Goal: Participate in discussion: Engage in conversation with other users on a specific topic

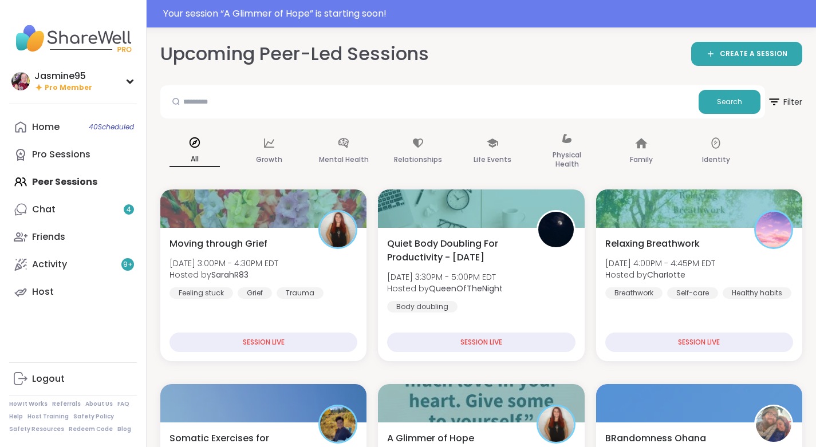
click at [307, 17] on div "Your session “ A Glimmer of Hope ” is starting soon!" at bounding box center [486, 14] width 646 height 14
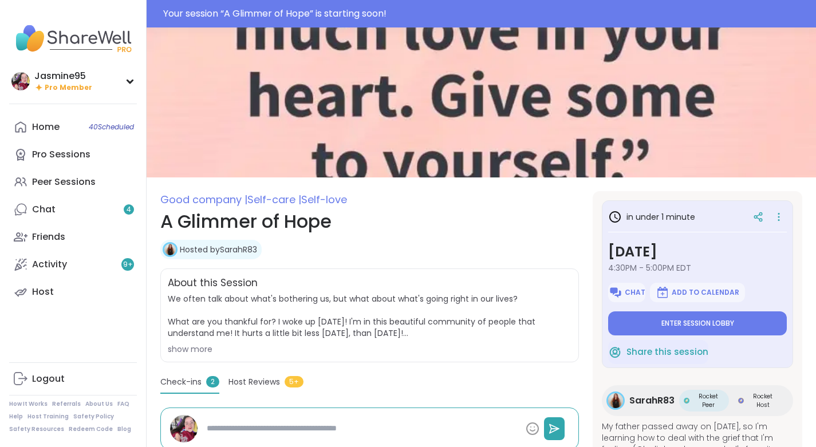
click at [684, 328] on span "Enter session lobby" at bounding box center [698, 323] width 73 height 9
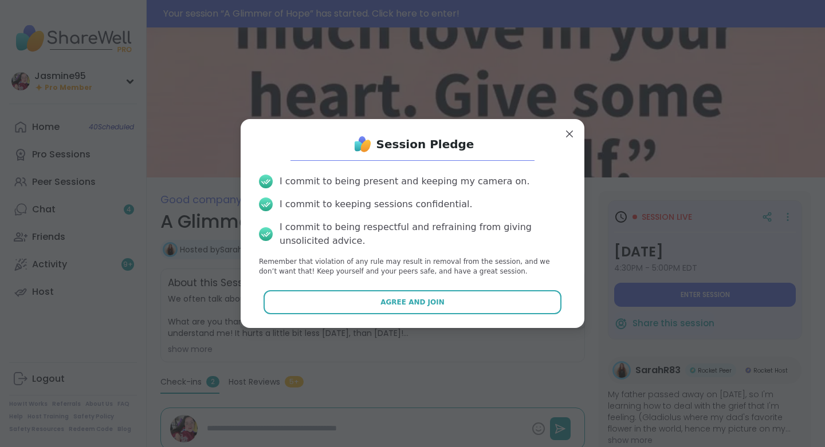
click at [381, 308] on button "Agree and Join" at bounding box center [413, 302] width 299 height 24
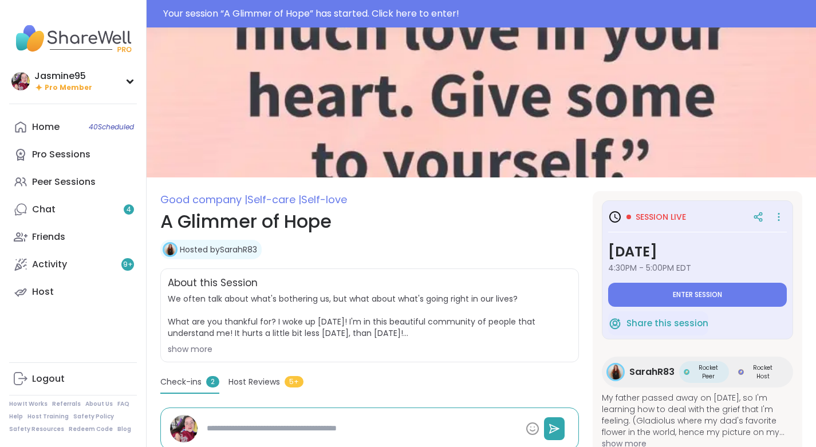
type textarea "*"
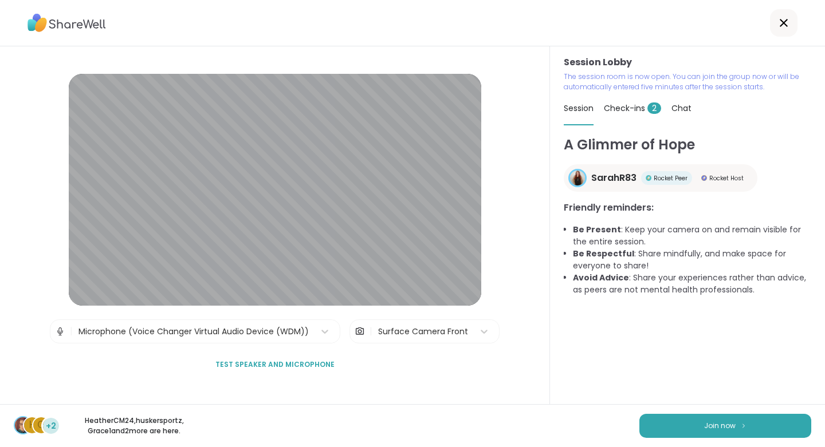
click at [667, 430] on button "Join now" at bounding box center [725, 426] width 172 height 24
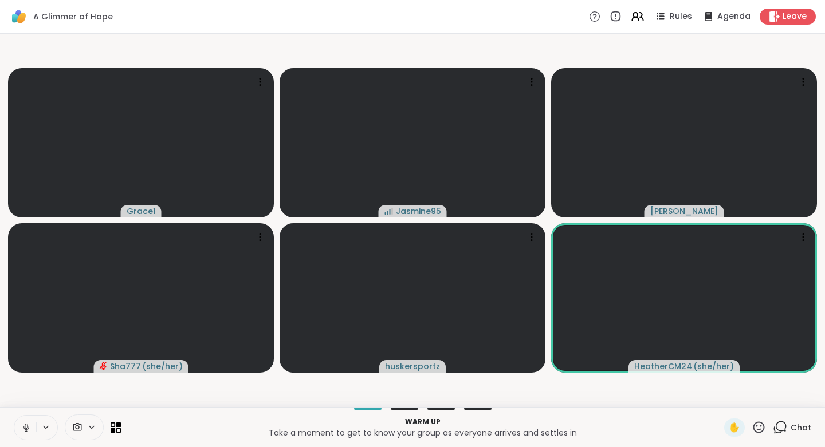
click at [30, 434] on button at bounding box center [25, 428] width 22 height 24
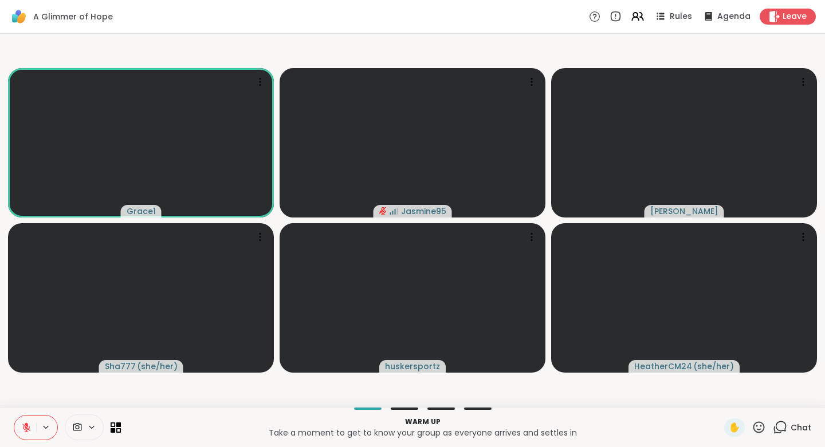
click at [756, 430] on icon at bounding box center [758, 427] width 11 height 11
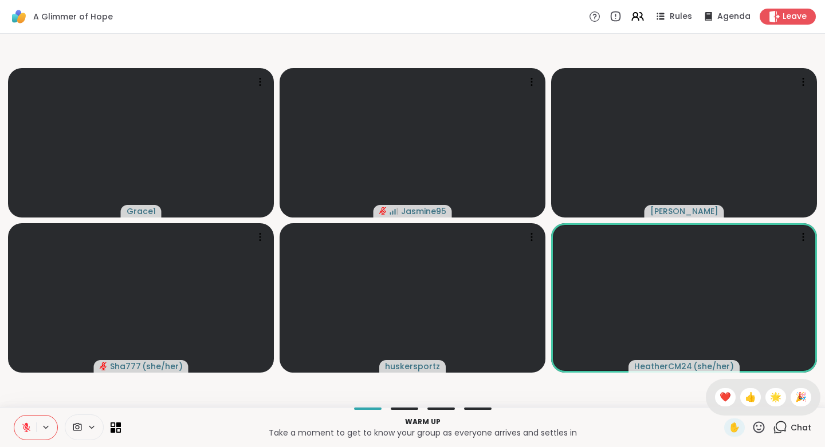
click at [745, 403] on span "👍" at bounding box center [750, 398] width 11 height 14
click at [752, 428] on icon at bounding box center [759, 428] width 14 height 14
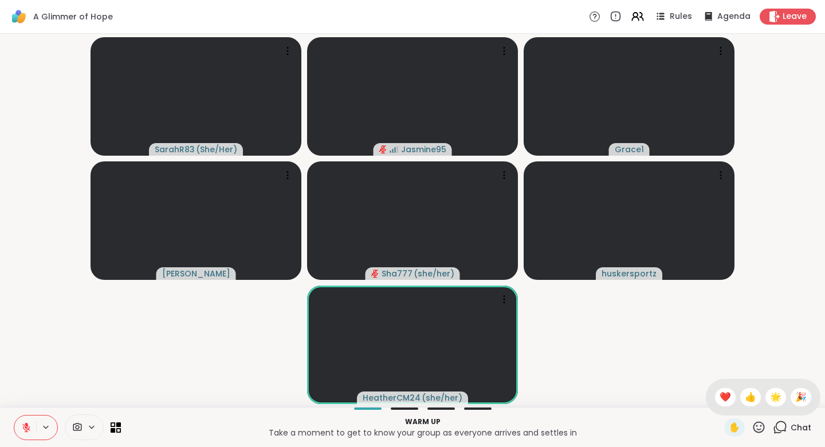
click at [771, 398] on span "🌟" at bounding box center [775, 398] width 11 height 14
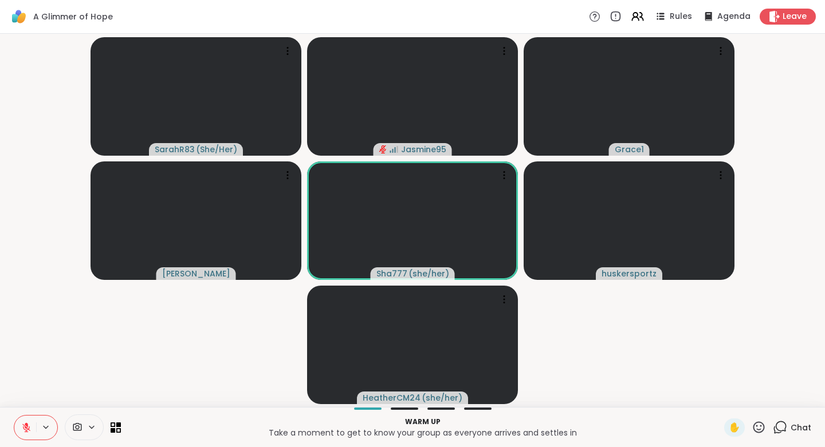
click at [780, 431] on div "Chat" at bounding box center [792, 428] width 38 height 18
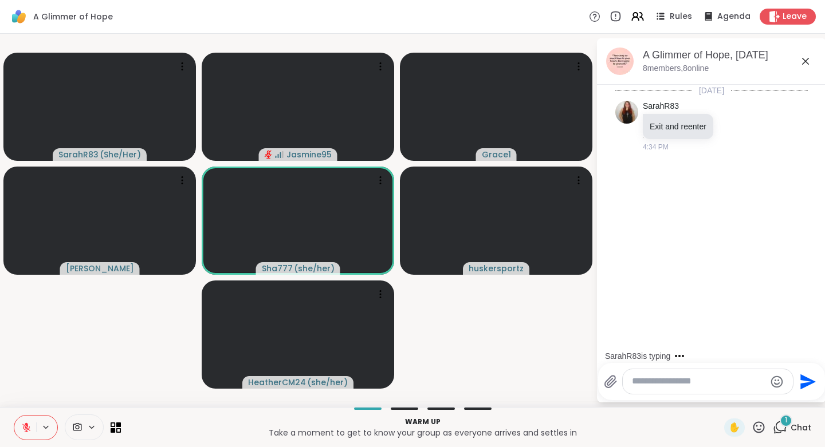
click at [657, 383] on textarea "Type your message" at bounding box center [698, 382] width 133 height 12
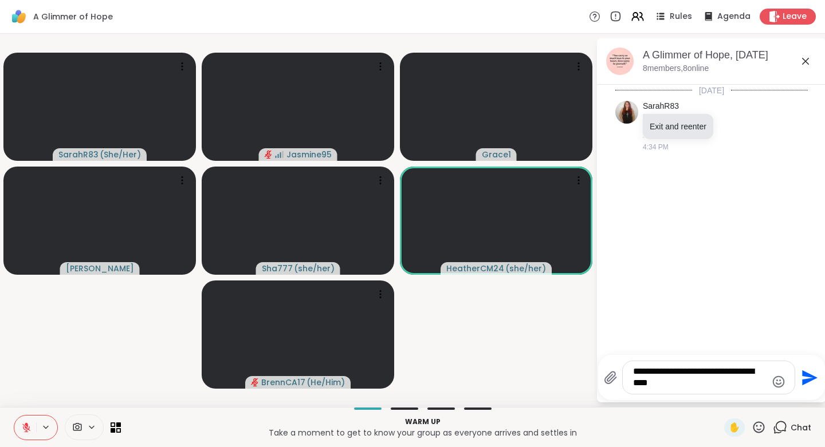
type textarea "**********"
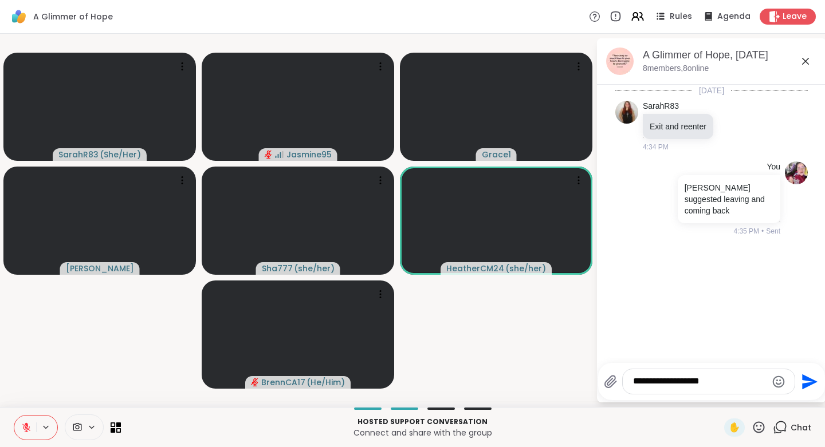
type textarea "**********"
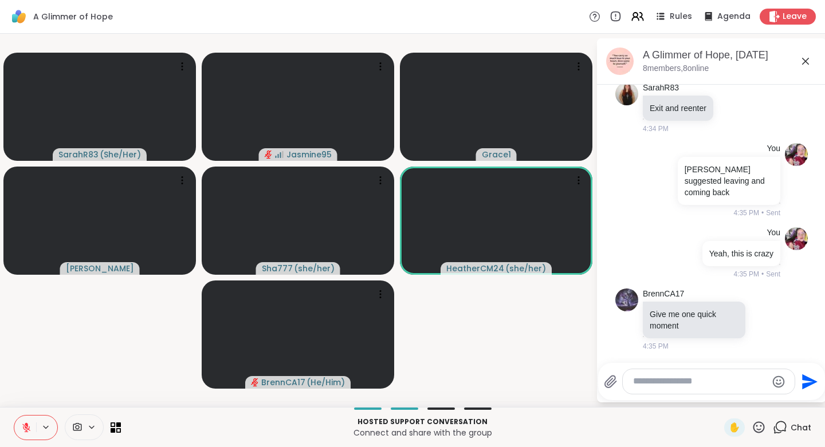
click at [31, 426] on icon at bounding box center [26, 428] width 10 height 10
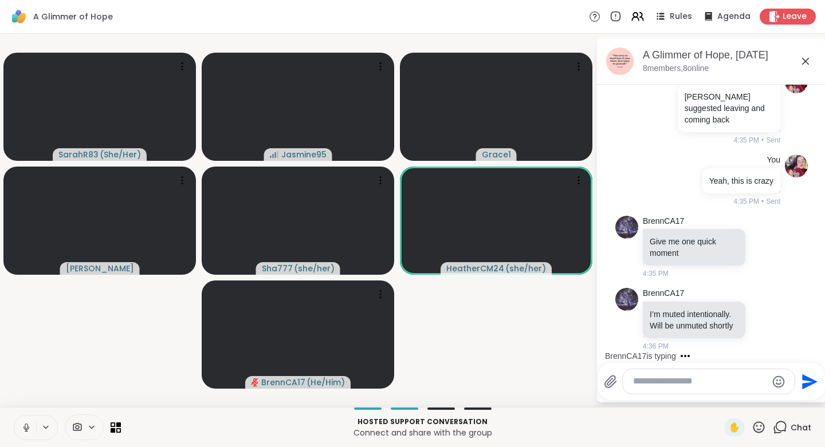
scroll to position [175, 0]
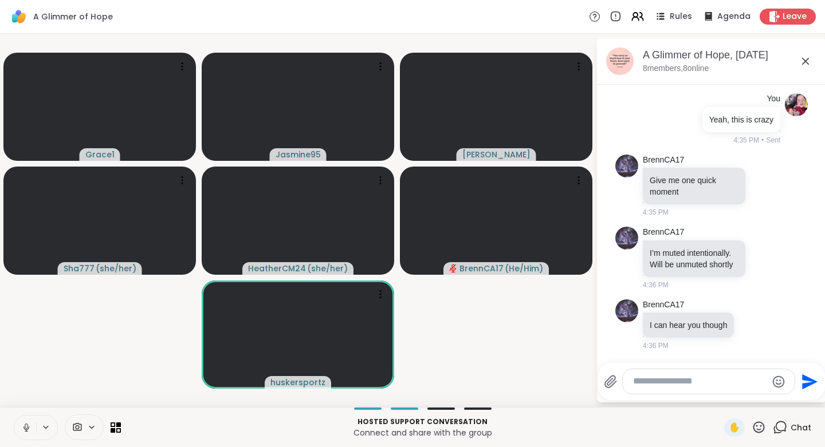
click at [32, 430] on button at bounding box center [25, 428] width 22 height 24
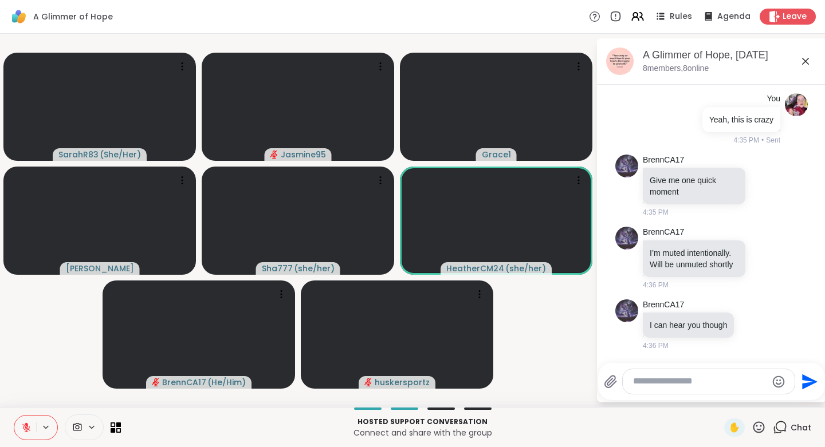
click at [753, 430] on icon at bounding box center [759, 428] width 14 height 14
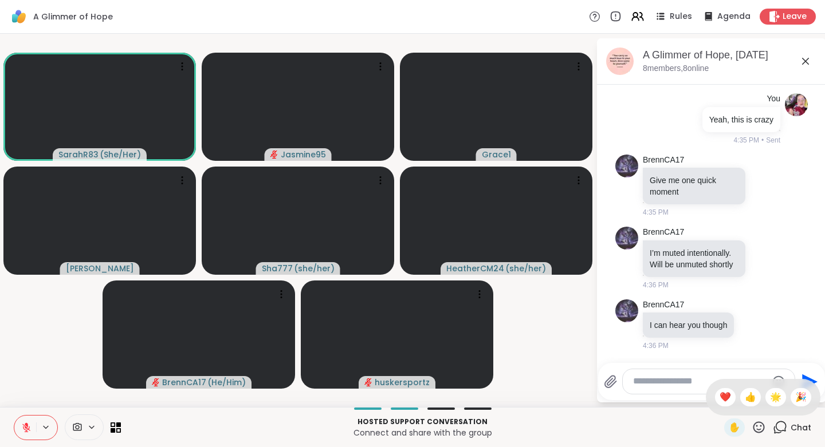
click at [720, 402] on span "❤️" at bounding box center [725, 398] width 11 height 14
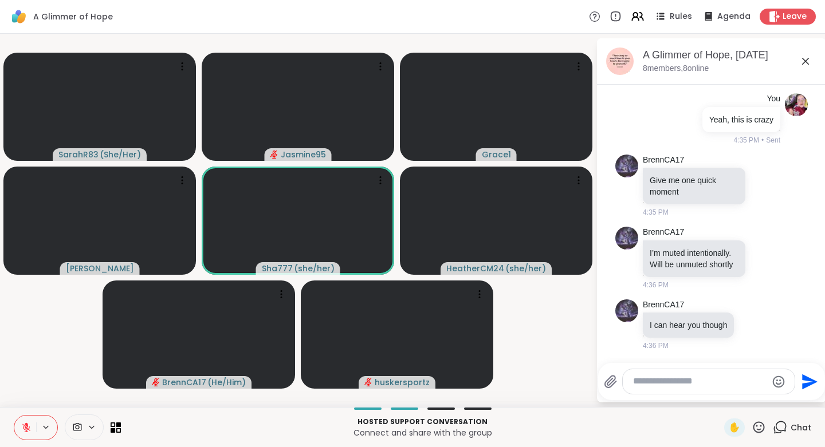
click at [756, 429] on icon at bounding box center [758, 427] width 11 height 11
click at [745, 397] on span "👍" at bounding box center [750, 398] width 11 height 14
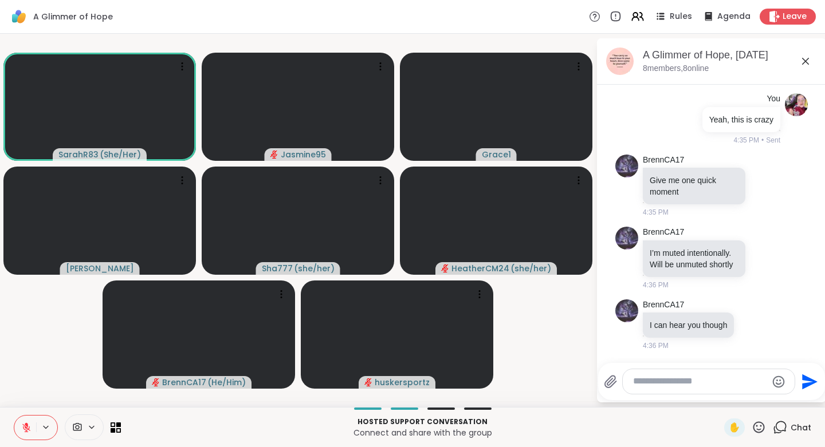
click at [753, 430] on icon at bounding box center [759, 428] width 14 height 14
click at [745, 398] on span "👍" at bounding box center [750, 398] width 11 height 14
click at [754, 429] on icon at bounding box center [759, 428] width 14 height 14
click at [720, 397] on span "❤️" at bounding box center [725, 398] width 11 height 14
click at [753, 430] on icon at bounding box center [758, 427] width 11 height 11
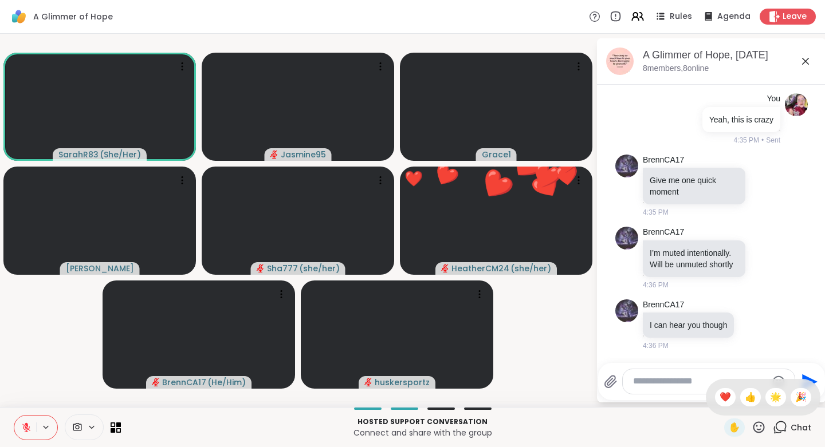
click at [770, 394] on span "🌟" at bounding box center [775, 398] width 11 height 14
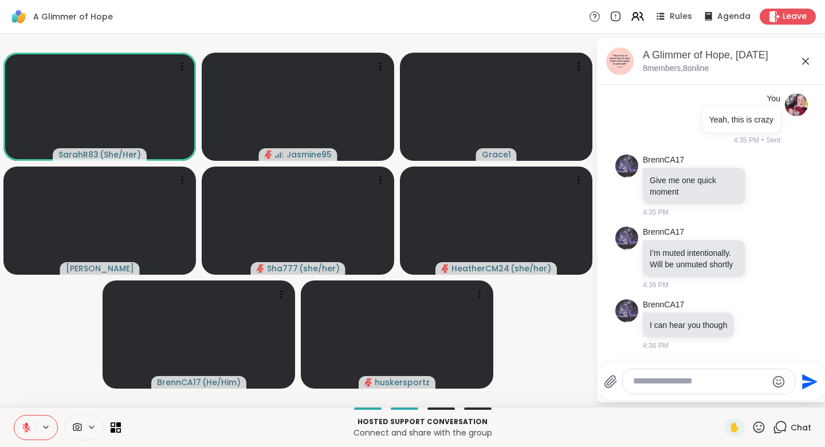
click at [754, 429] on icon at bounding box center [759, 428] width 14 height 14
click at [720, 398] on span "❤️" at bounding box center [725, 398] width 11 height 14
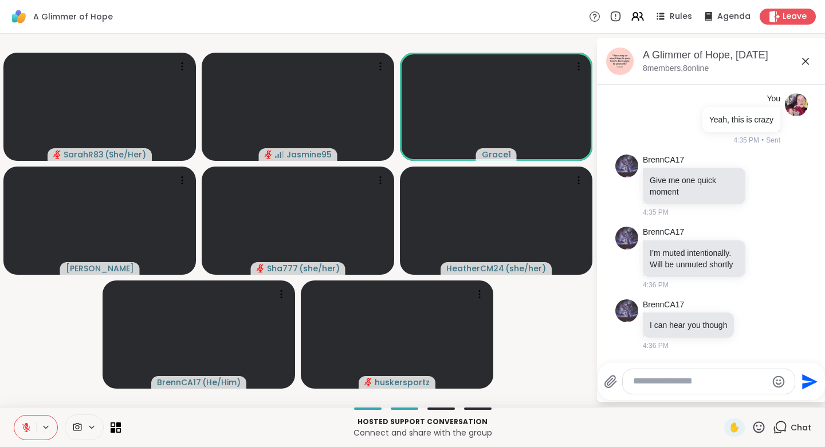
click at [753, 428] on icon at bounding box center [759, 428] width 14 height 14
click at [720, 399] on span "❤️" at bounding box center [725, 398] width 11 height 14
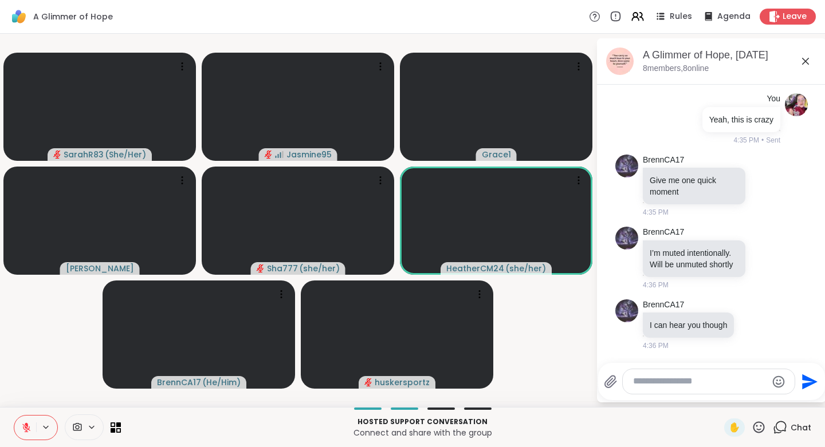
click at [28, 425] on icon at bounding box center [26, 428] width 10 height 10
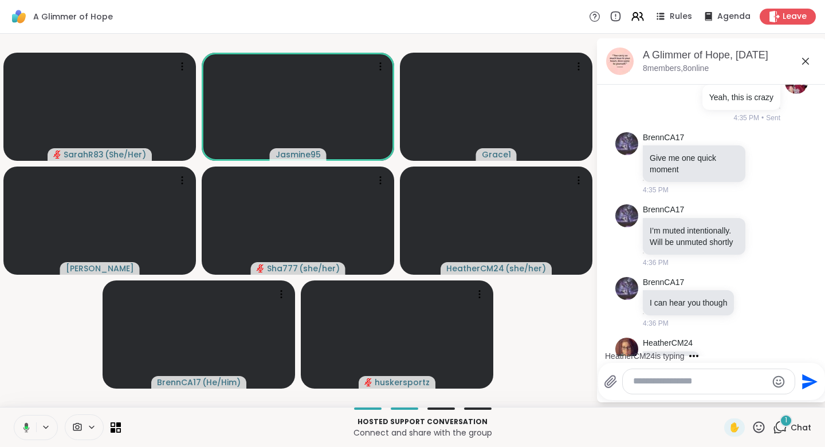
scroll to position [236, 0]
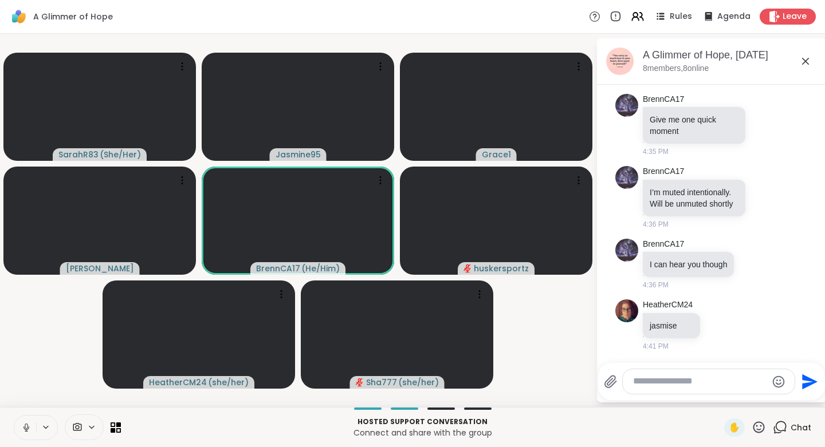
click at [23, 431] on icon at bounding box center [26, 428] width 10 height 10
click at [752, 429] on icon at bounding box center [759, 428] width 14 height 14
click at [720, 399] on span "❤️" at bounding box center [725, 398] width 11 height 14
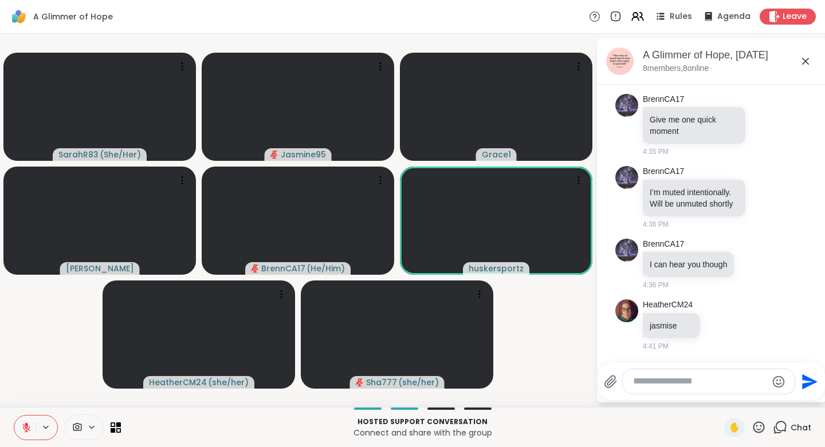
click at [752, 428] on icon at bounding box center [759, 428] width 14 height 14
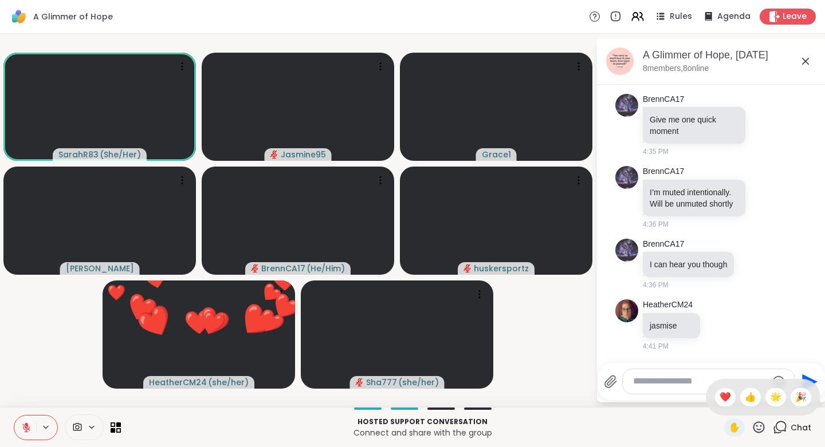
click at [745, 398] on span "👍" at bounding box center [750, 398] width 11 height 14
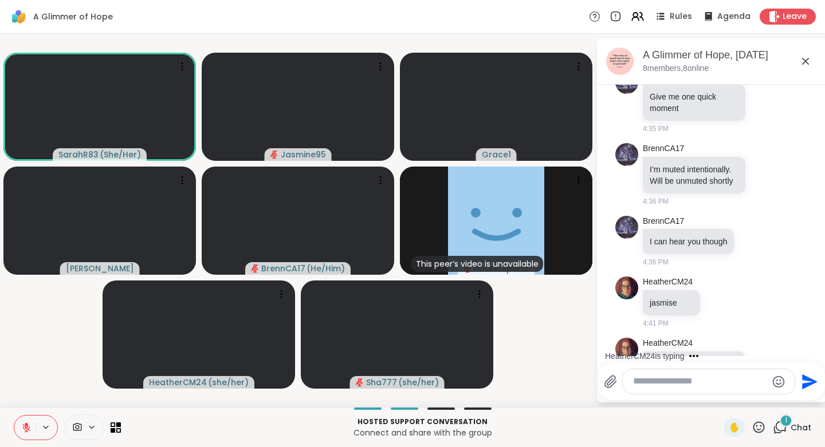
scroll to position [309, 0]
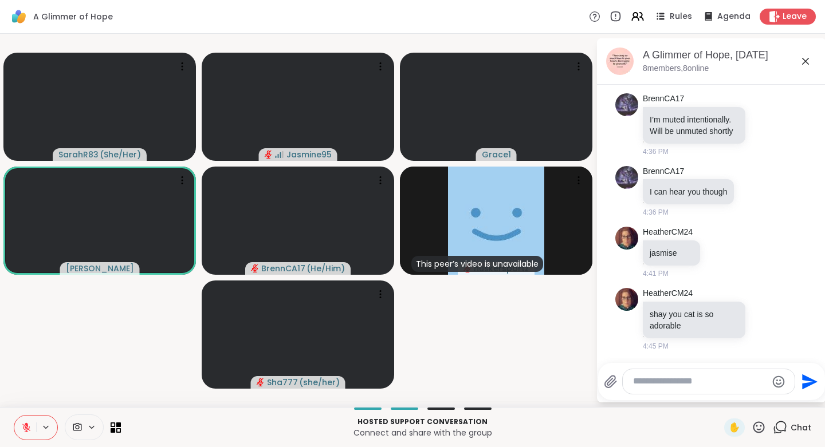
click at [643, 387] on textarea "Type your message" at bounding box center [699, 382] width 133 height 12
type textarea "*"
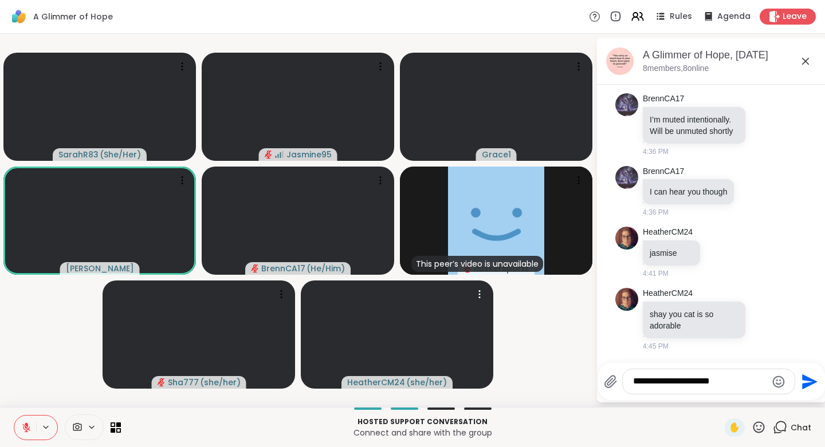
type textarea "**********"
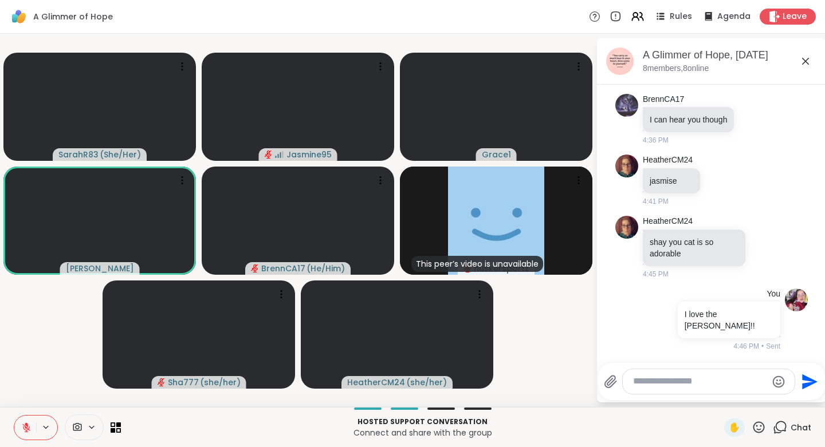
scroll to position [386, 0]
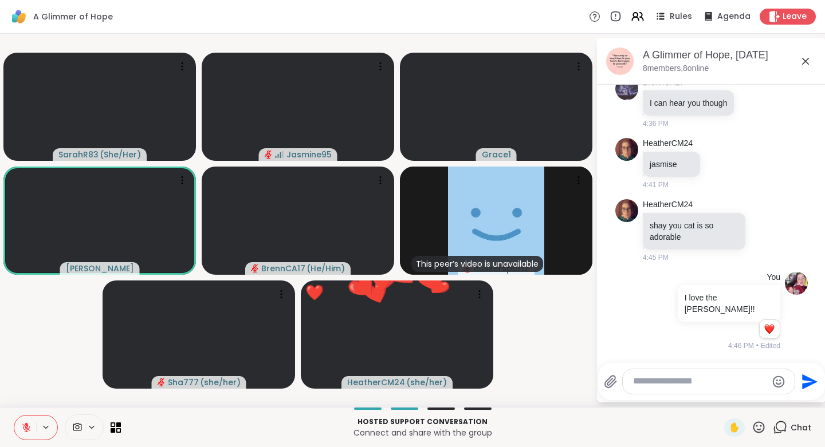
click at [752, 429] on icon at bounding box center [759, 428] width 14 height 14
click at [796, 395] on span "🎉" at bounding box center [800, 398] width 11 height 14
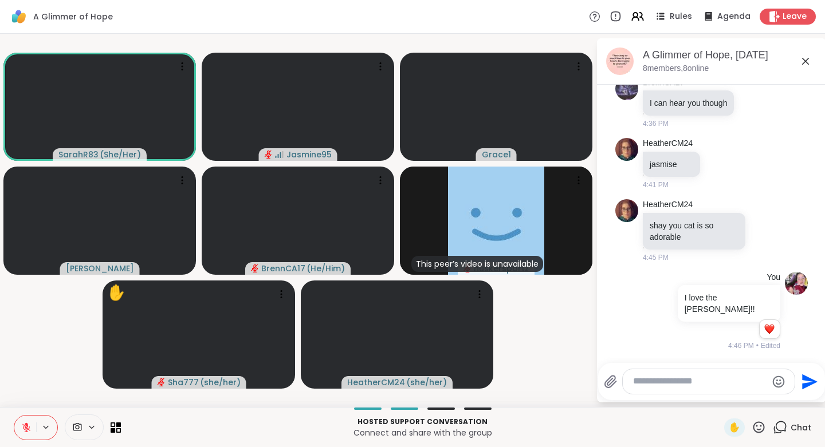
click at [753, 430] on icon at bounding box center [758, 427] width 11 height 11
click at [720, 399] on span "❤️" at bounding box center [725, 398] width 11 height 14
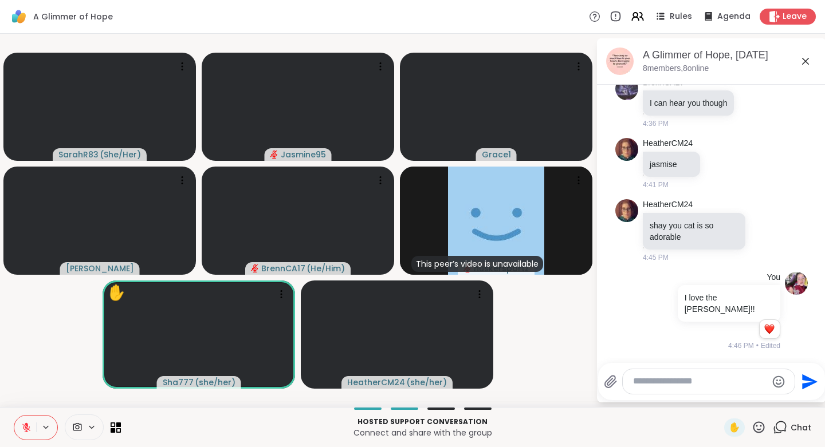
click at [752, 428] on icon at bounding box center [759, 428] width 14 height 14
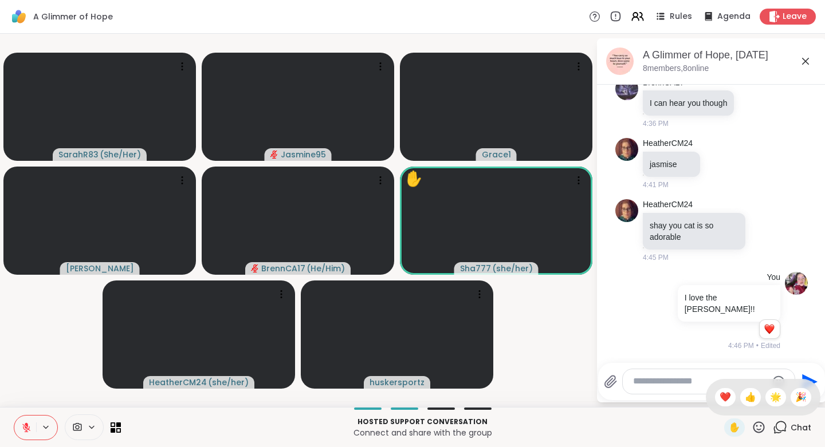
click at [795, 398] on span "🎉" at bounding box center [800, 398] width 11 height 14
click at [754, 427] on icon at bounding box center [759, 428] width 14 height 14
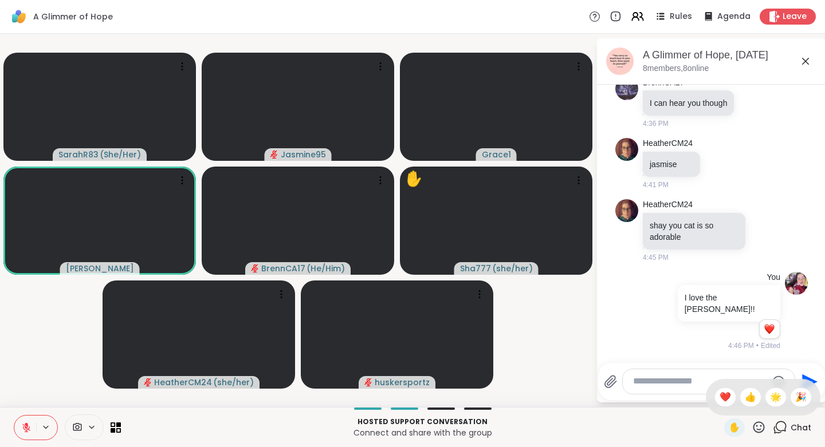
click at [720, 396] on span "❤️" at bounding box center [725, 398] width 11 height 14
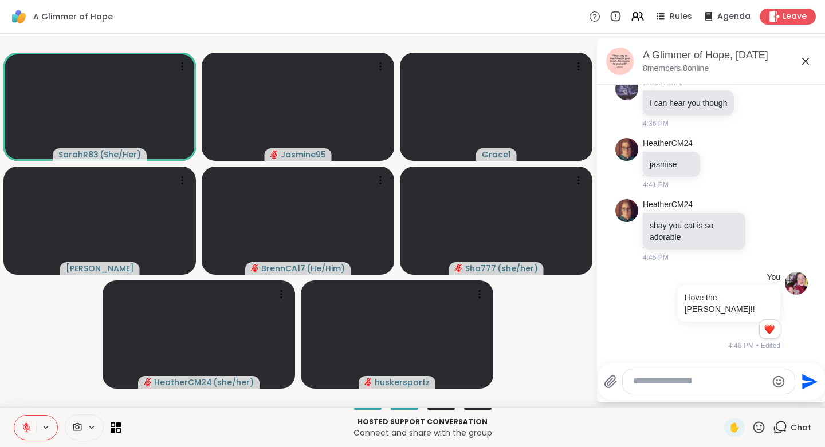
click at [28, 430] on icon at bounding box center [26, 428] width 10 height 10
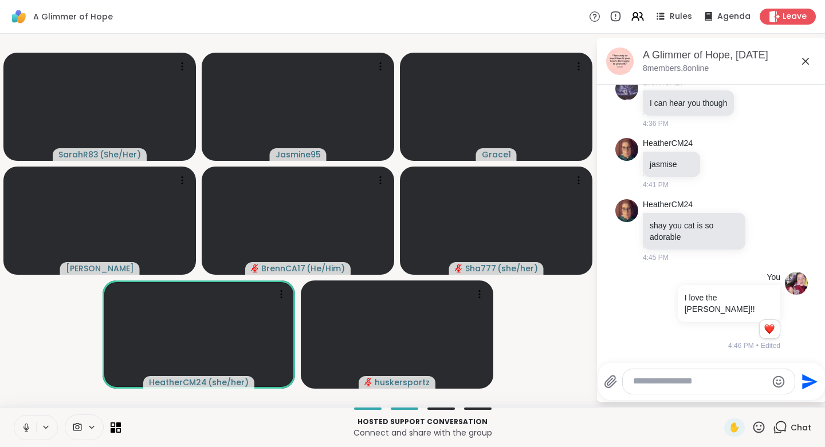
click at [24, 426] on icon at bounding box center [26, 428] width 10 height 10
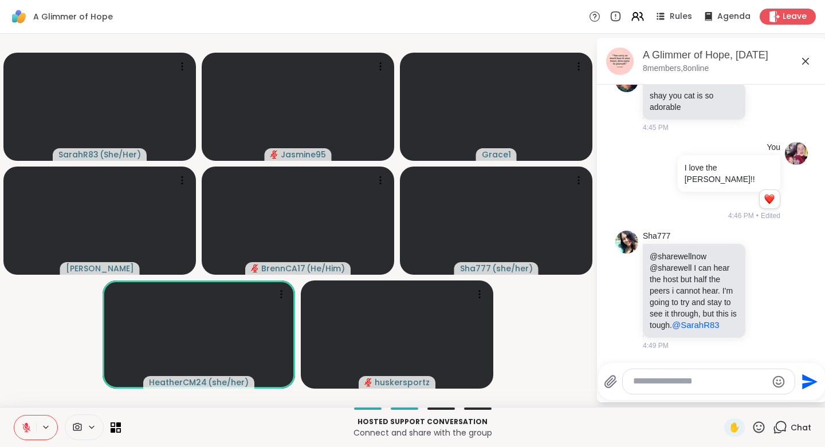
scroll to position [527, 0]
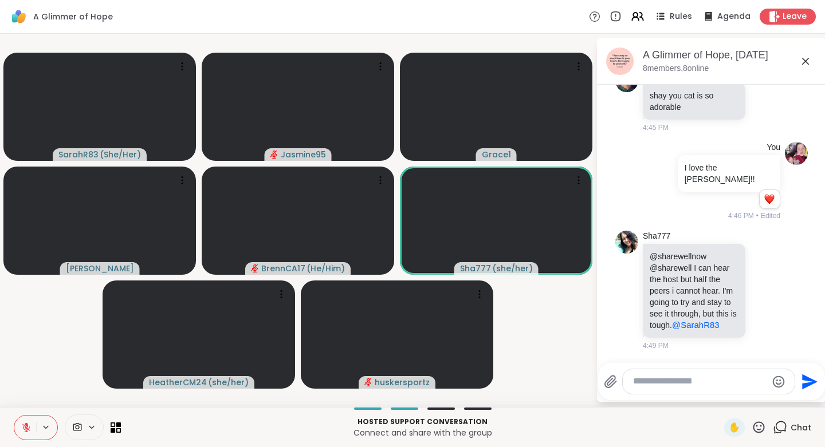
click at [752, 429] on icon at bounding box center [759, 428] width 14 height 14
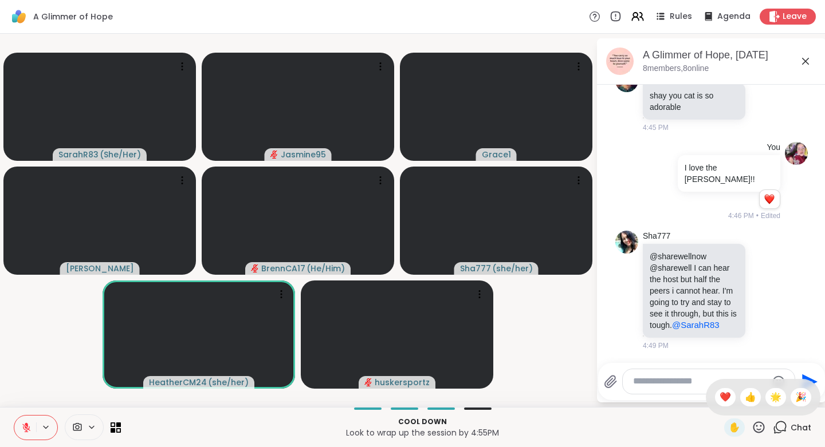
click at [33, 427] on button at bounding box center [25, 428] width 22 height 24
click at [752, 427] on icon at bounding box center [759, 428] width 14 height 14
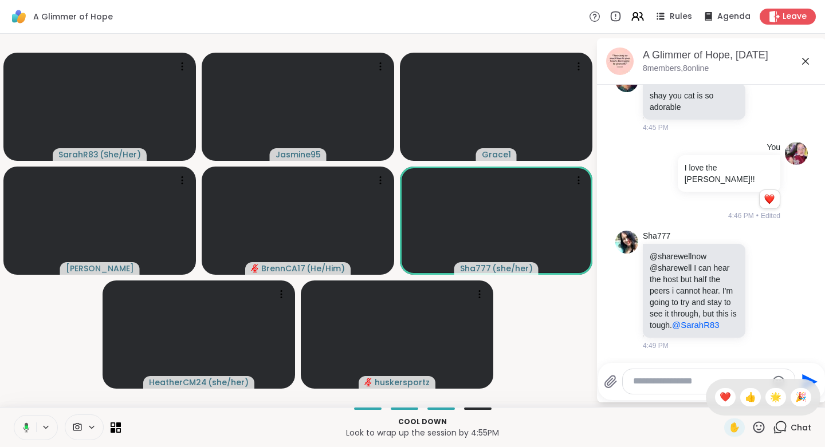
click at [745, 398] on span "👍" at bounding box center [750, 398] width 11 height 14
click at [637, 386] on textarea "Type your message" at bounding box center [699, 382] width 133 height 12
paste textarea "**********"
type textarea "**********"
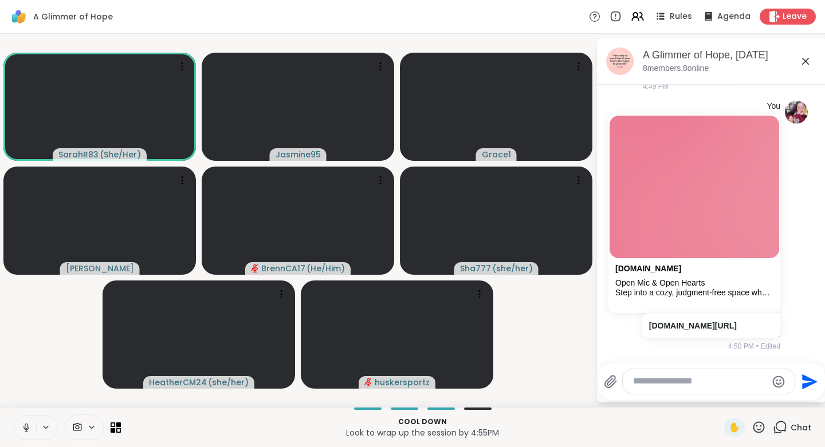
scroll to position [810, 0]
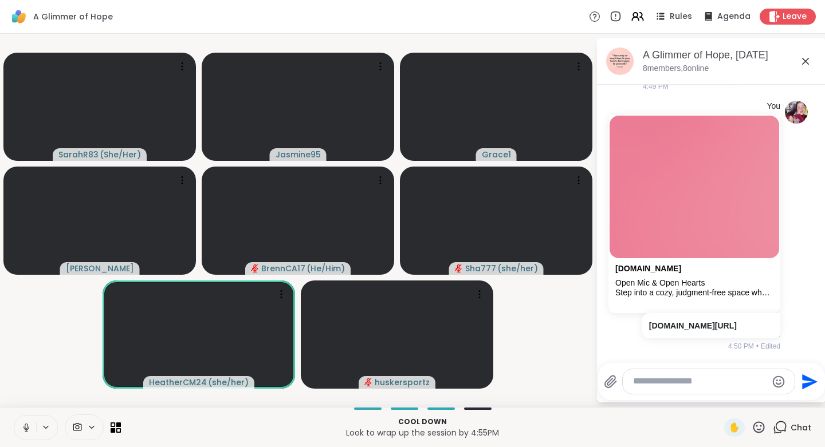
click at [23, 430] on icon at bounding box center [26, 428] width 10 height 10
click at [666, 382] on textarea "Type your message" at bounding box center [699, 382] width 133 height 12
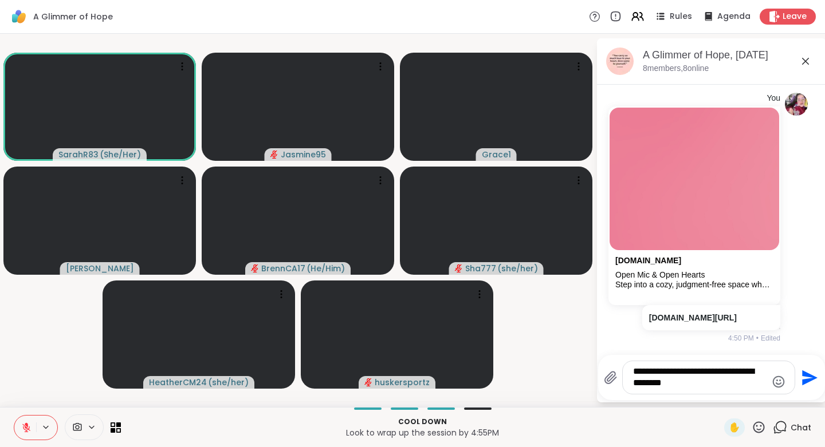
type textarea "**********"
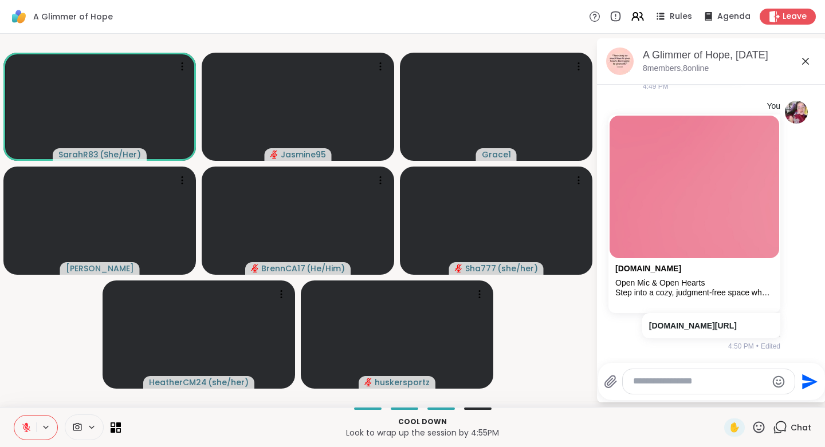
scroll to position [894, 0]
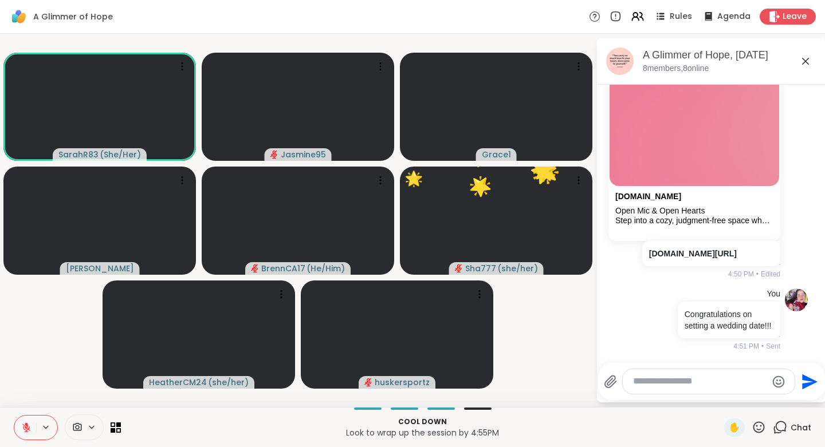
click at [752, 427] on icon at bounding box center [759, 428] width 14 height 14
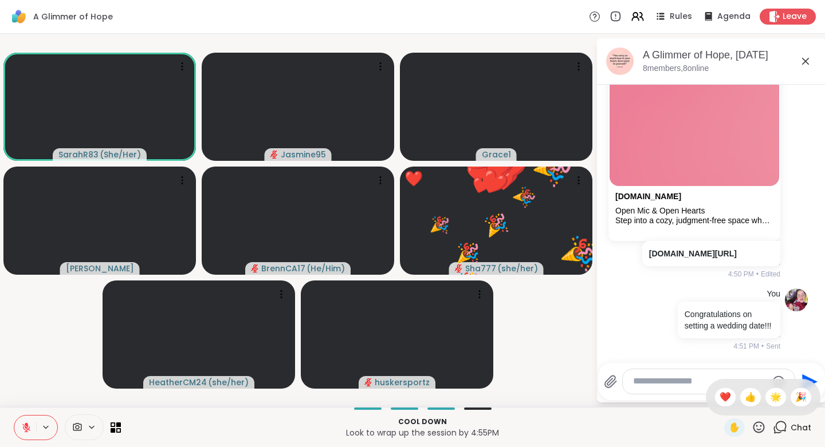
click at [795, 395] on span "🎉" at bounding box center [800, 398] width 11 height 14
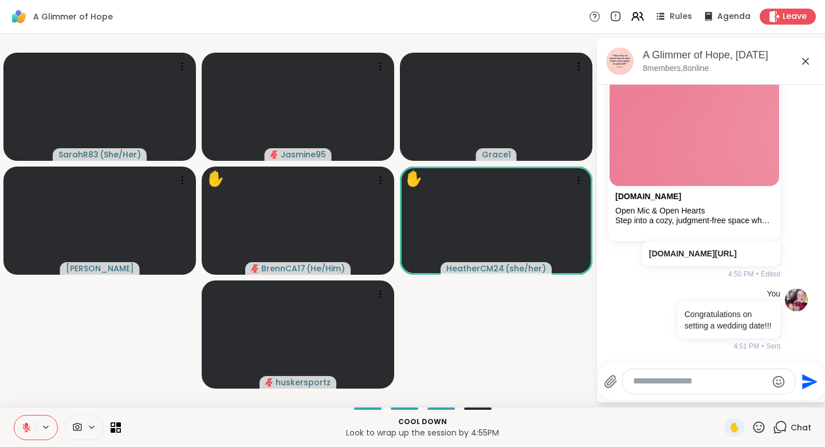
click at [660, 381] on textarea "Type your message" at bounding box center [699, 382] width 133 height 12
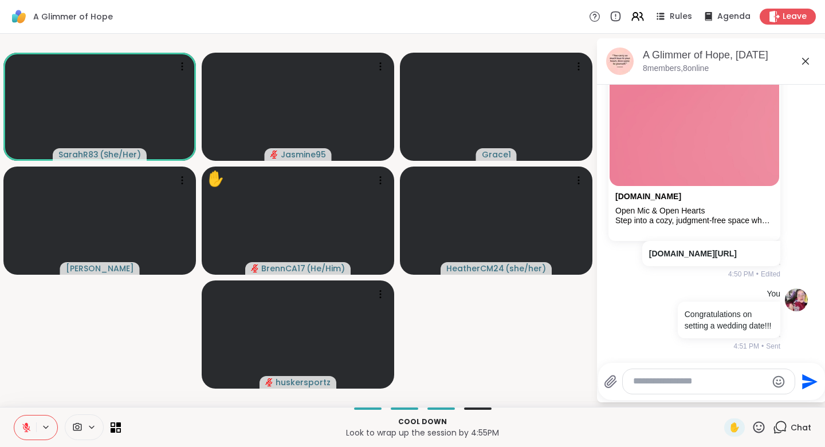
click at [729, 432] on span "✋" at bounding box center [734, 428] width 11 height 14
click at [752, 427] on icon at bounding box center [759, 428] width 14 height 14
click at [720, 399] on span "❤️" at bounding box center [725, 398] width 11 height 14
click at [26, 433] on button at bounding box center [25, 428] width 22 height 24
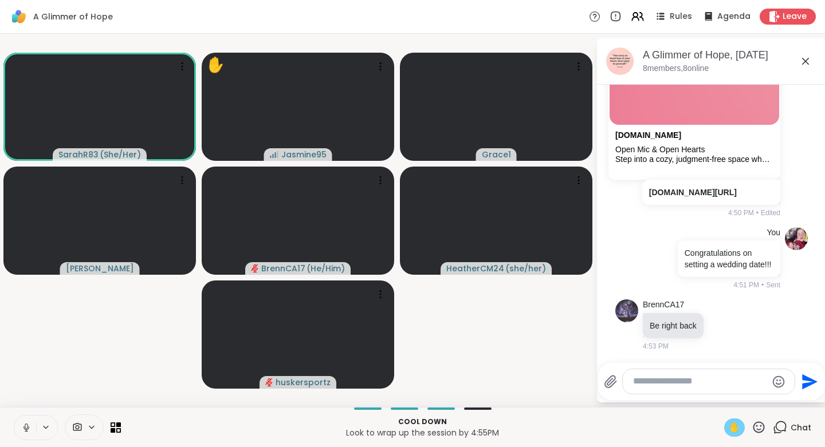
scroll to position [1050, 0]
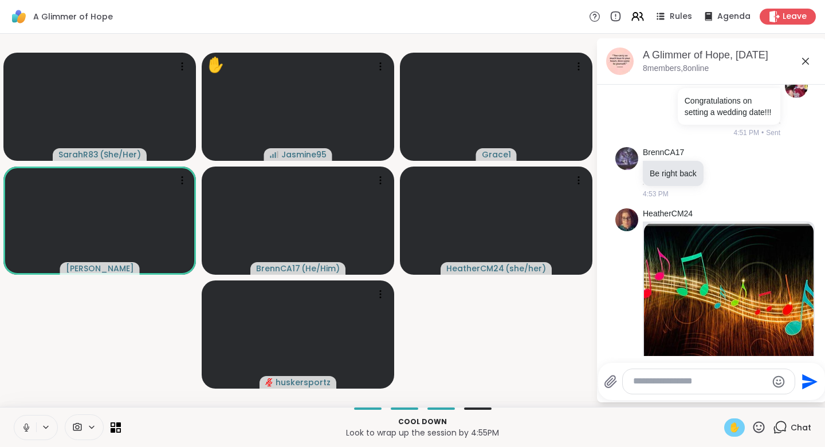
click at [30, 427] on icon at bounding box center [26, 428] width 10 height 10
click at [730, 423] on span "✋" at bounding box center [734, 428] width 11 height 14
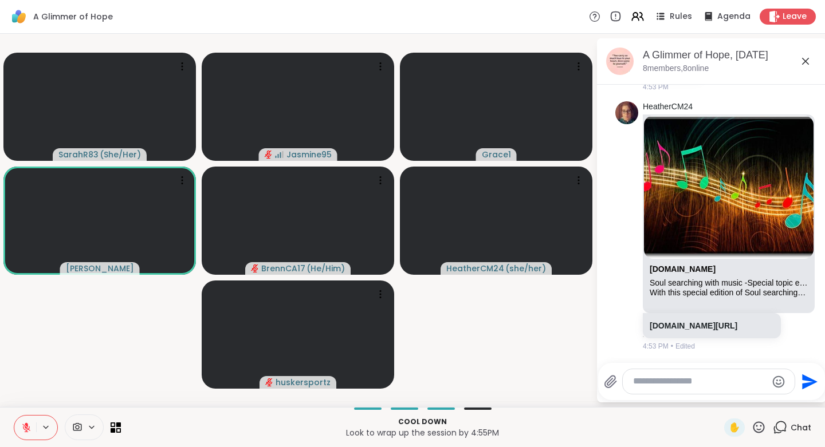
scroll to position [1238, 0]
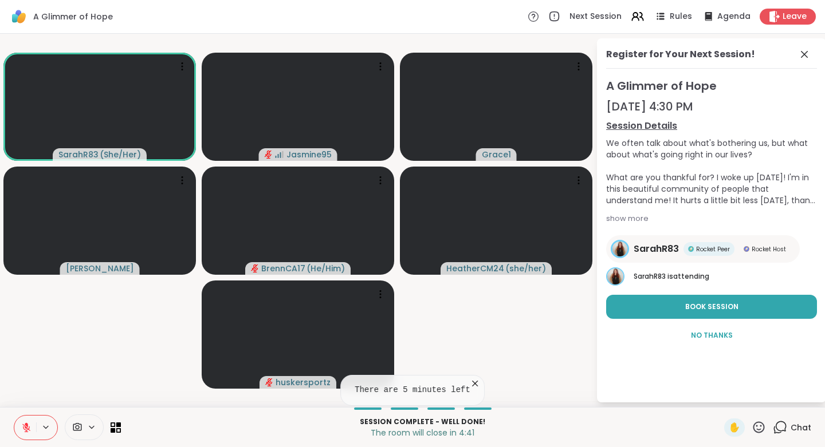
click at [780, 433] on div "Chat" at bounding box center [792, 428] width 38 height 18
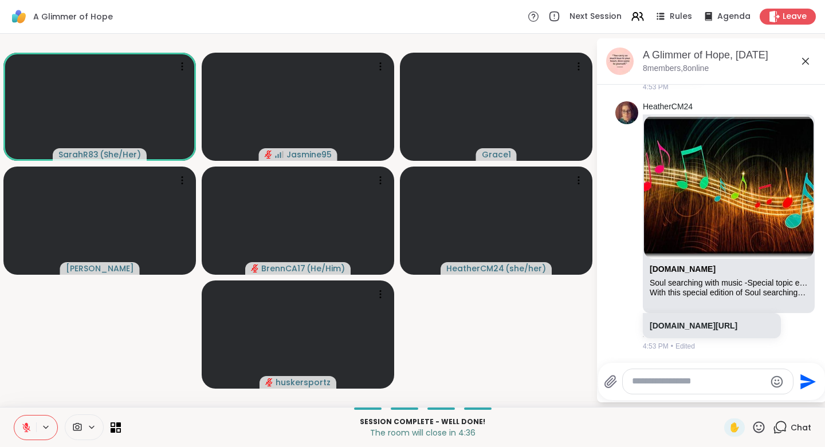
click at [686, 383] on textarea "Type your message" at bounding box center [698, 382] width 133 height 12
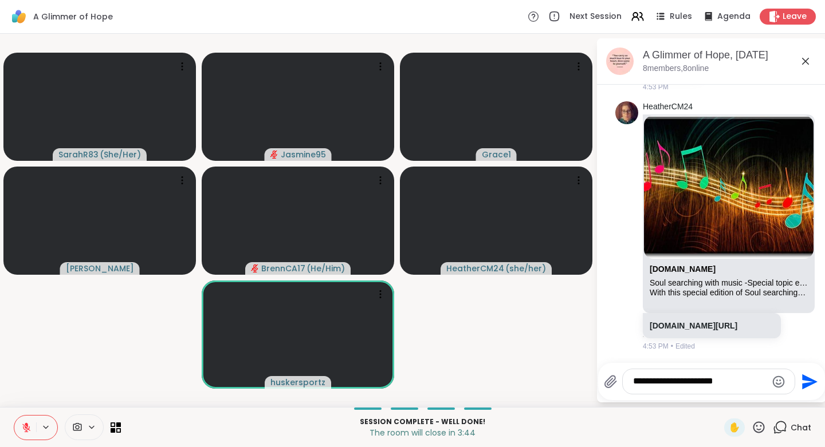
type textarea "**********"
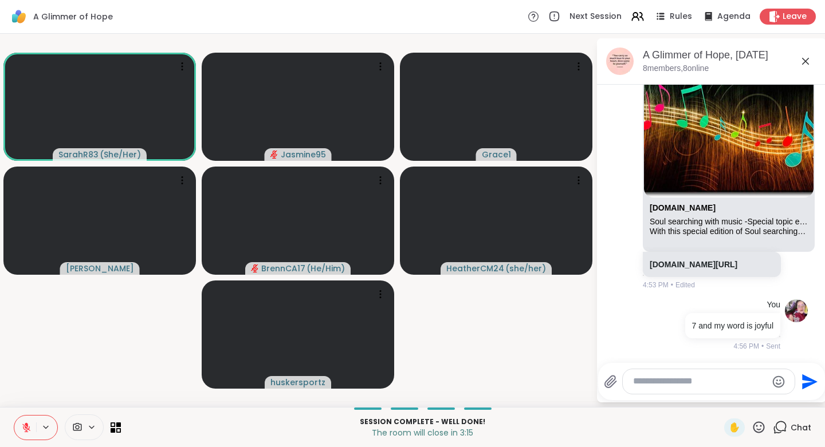
type textarea "*"
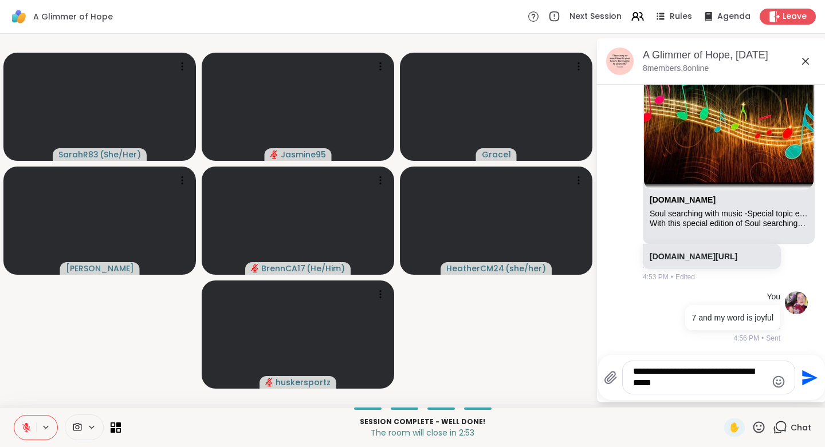
type textarea "**********"
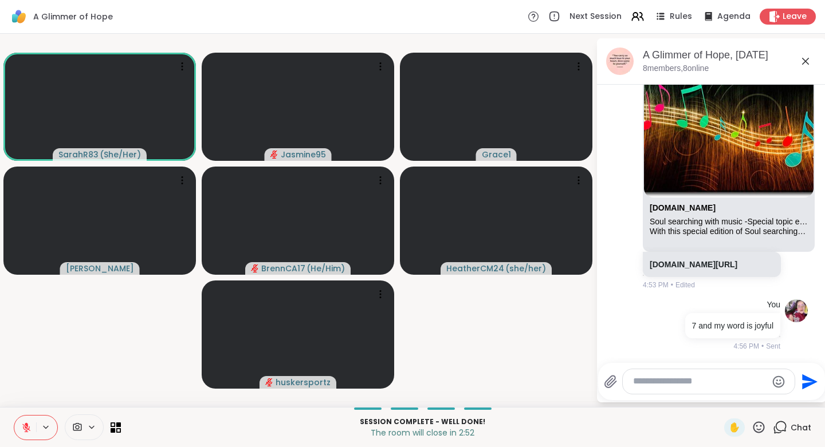
scroll to position [1382, 0]
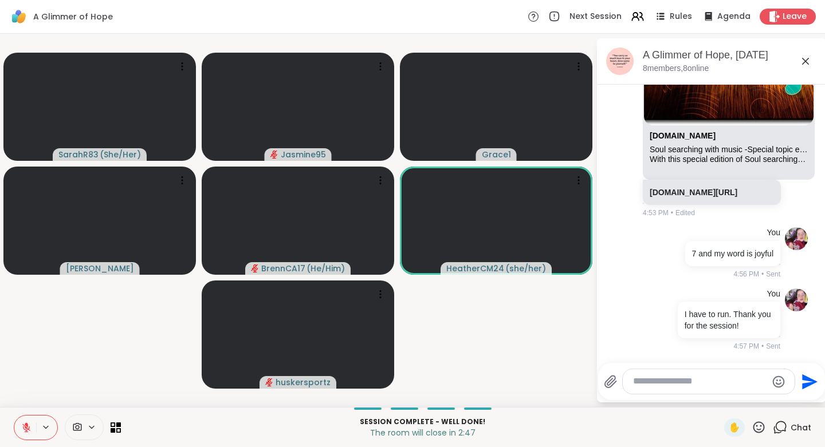
click at [788, 14] on span "Leave" at bounding box center [795, 16] width 24 height 11
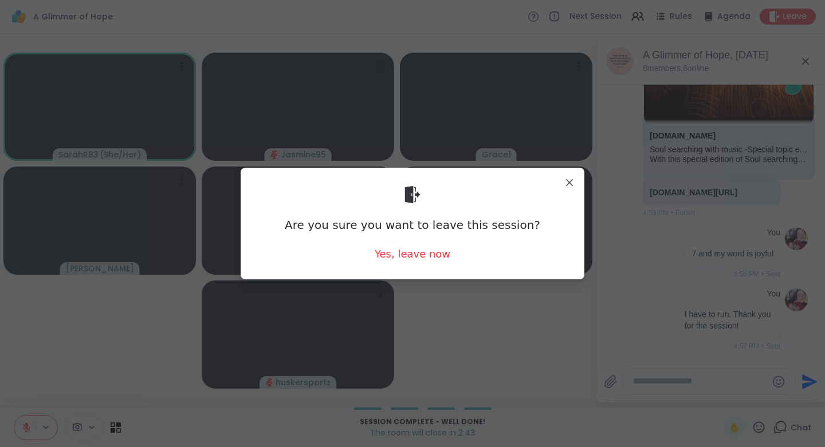
click at [399, 254] on div "Yes, leave now" at bounding box center [413, 254] width 76 height 14
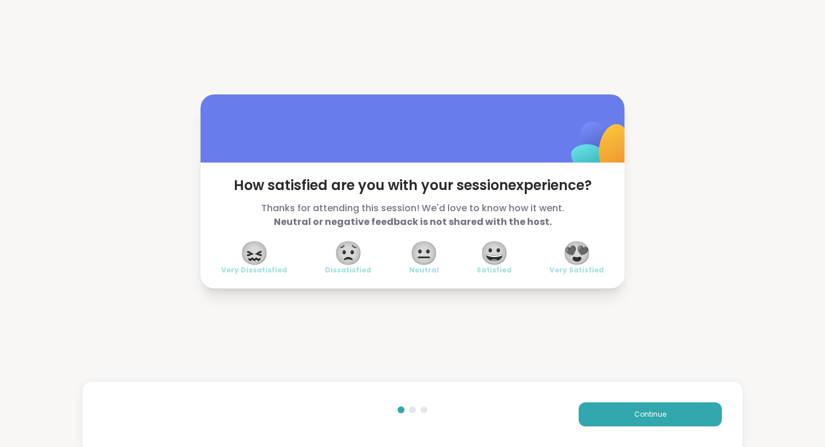
click at [579, 253] on span "😍" at bounding box center [577, 253] width 29 height 21
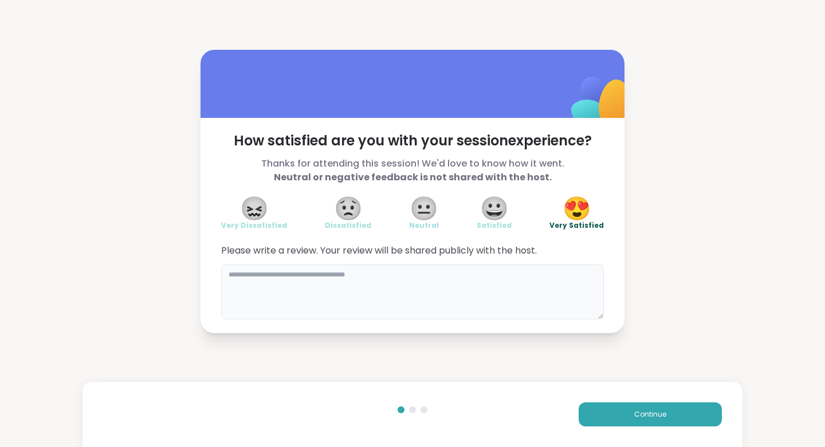
click at [262, 280] on textarea at bounding box center [412, 292] width 383 height 55
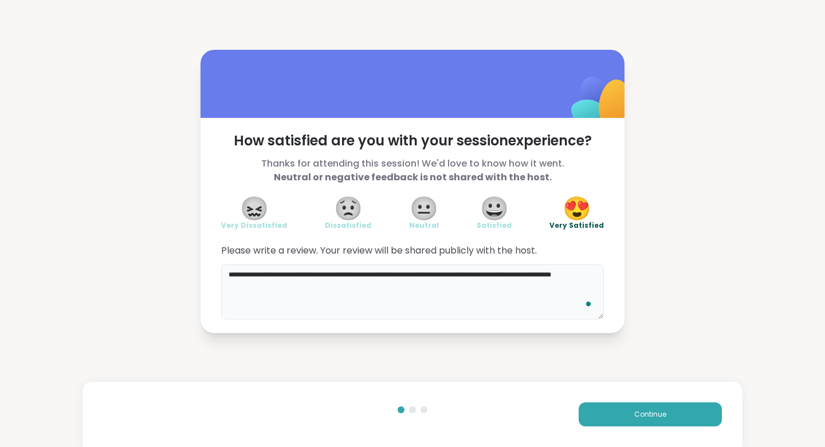
type textarea "**********"
click at [610, 414] on button "Continue" at bounding box center [650, 415] width 143 height 24
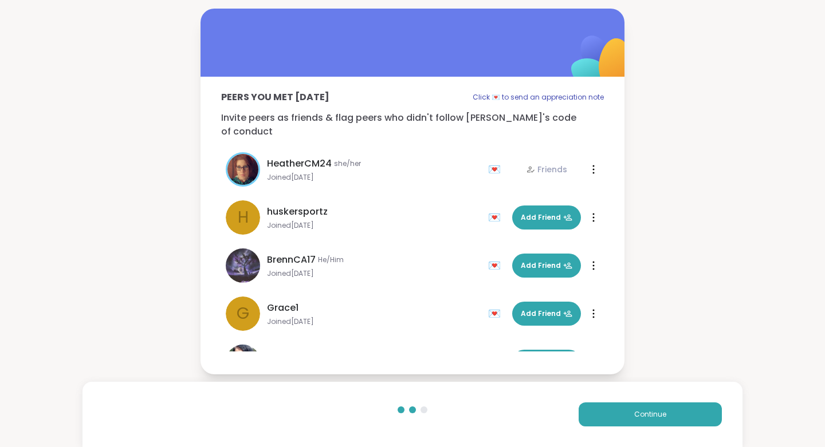
click at [653, 409] on button "Continue" at bounding box center [650, 415] width 143 height 24
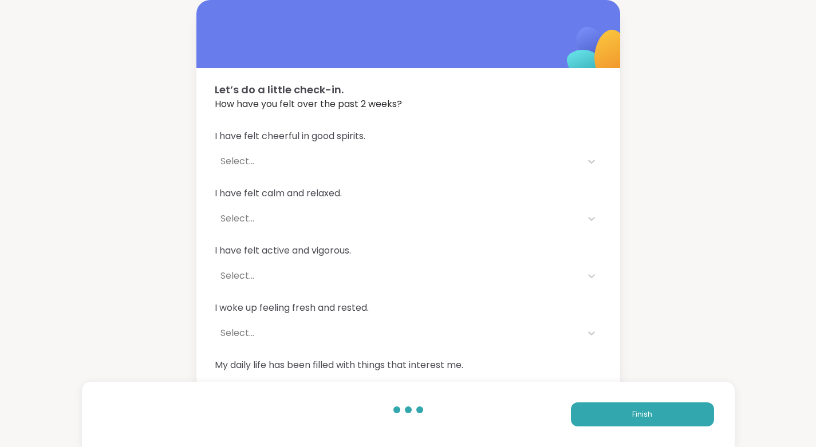
click at [642, 417] on span "Finish" at bounding box center [643, 415] width 20 height 10
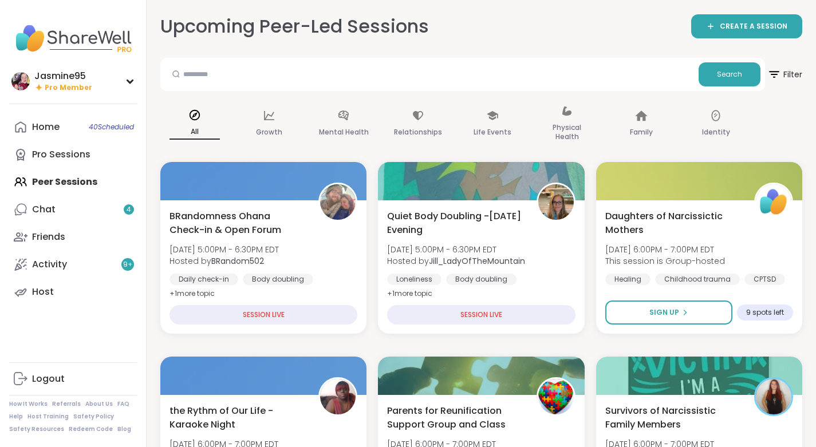
click at [81, 206] on link "Chat 4" at bounding box center [73, 210] width 128 height 28
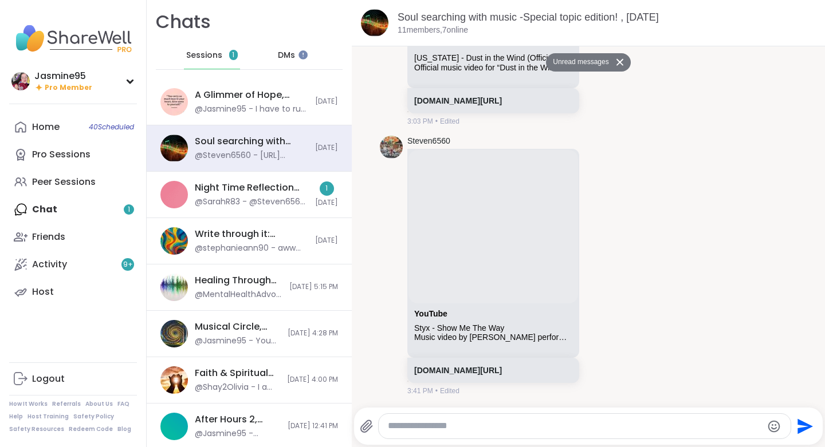
click at [269, 183] on div "Night Time Reflection and/or Body Doubling, [DATE]" at bounding box center [251, 188] width 113 height 13
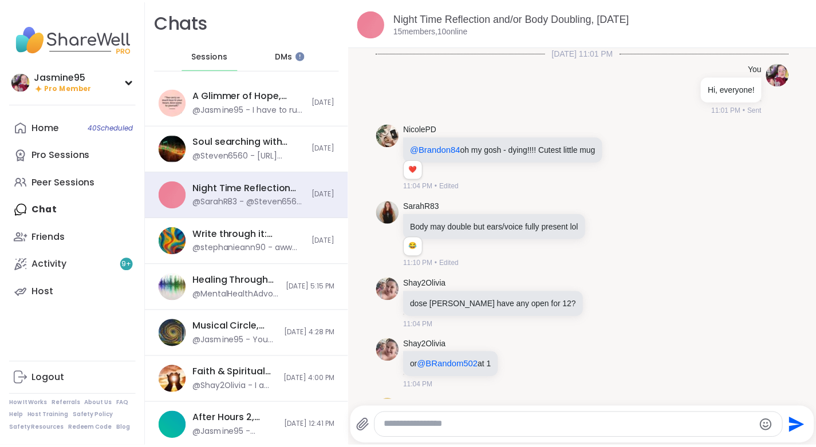
scroll to position [6293, 0]
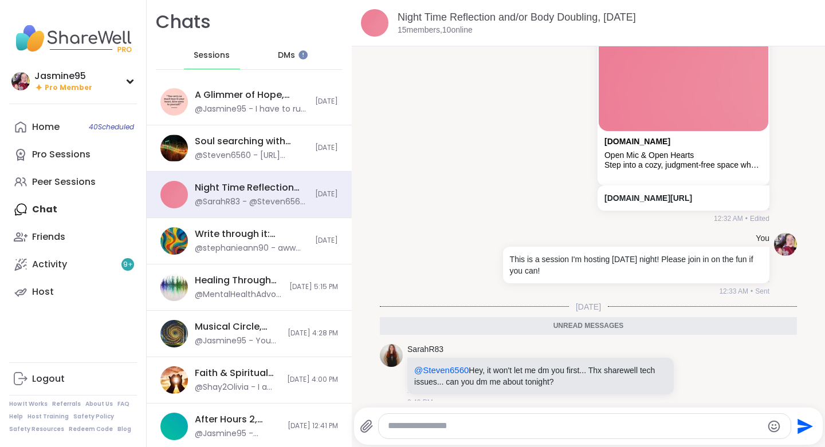
click at [80, 183] on div "Peer Sessions" at bounding box center [64, 182] width 64 height 13
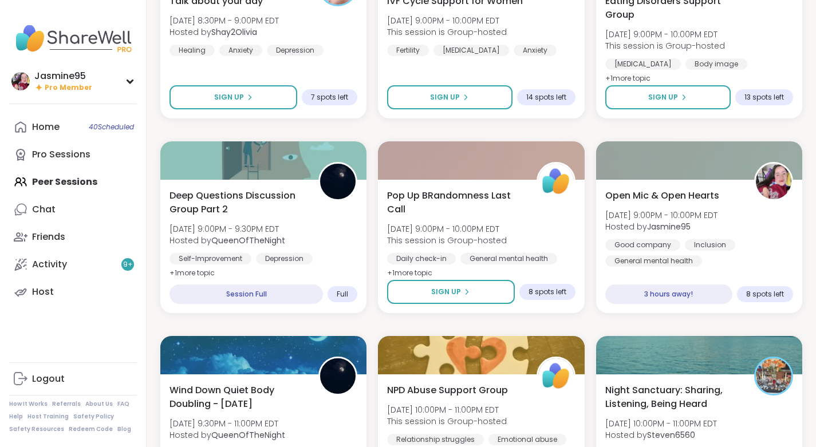
scroll to position [1189, 0]
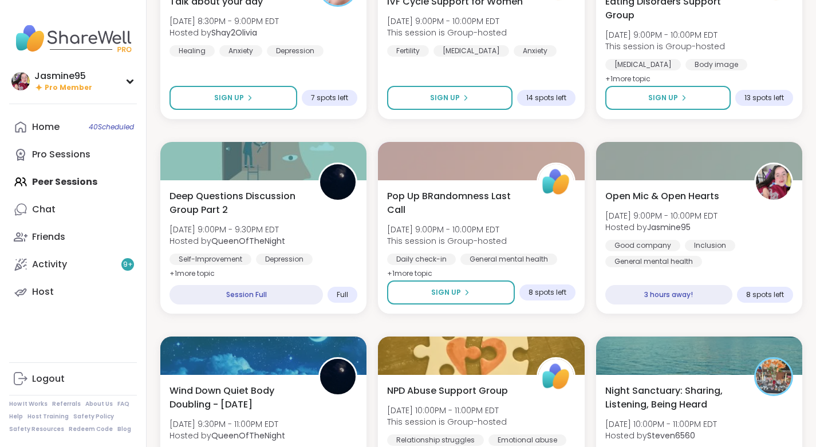
click at [683, 208] on div "Open Mic & Open Hearts [DATE] 9:00PM - 10:00PM EDT Hosted by Jasmine95 Good com…" at bounding box center [700, 229] width 188 height 78
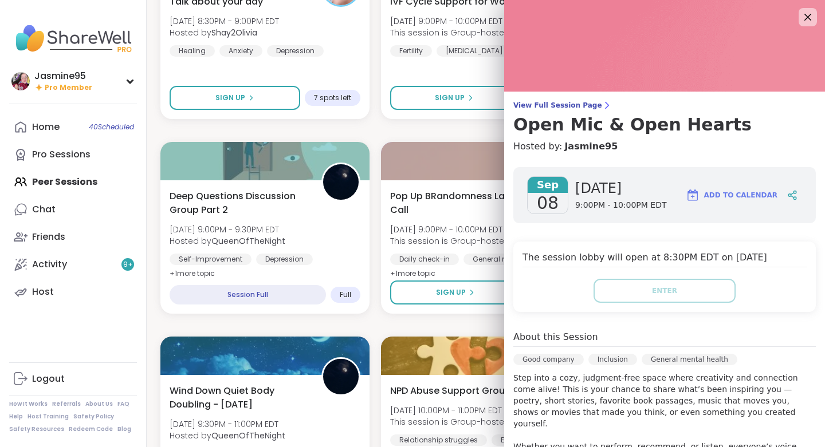
click at [804, 16] on icon at bounding box center [807, 17] width 7 height 7
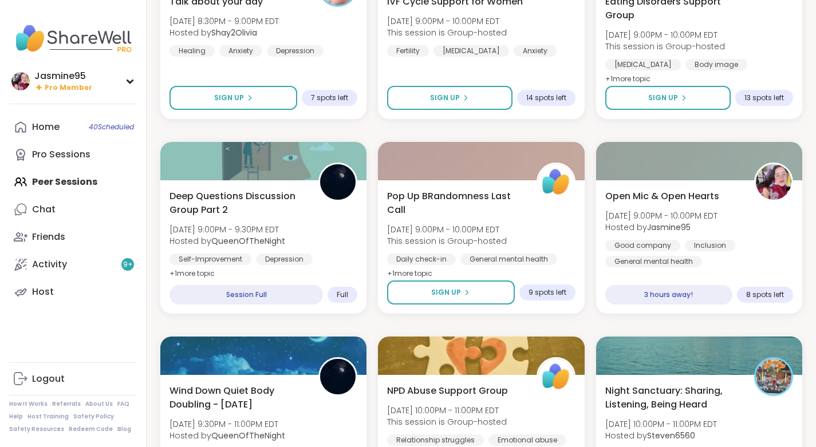
click at [72, 289] on link "Host" at bounding box center [73, 292] width 128 height 28
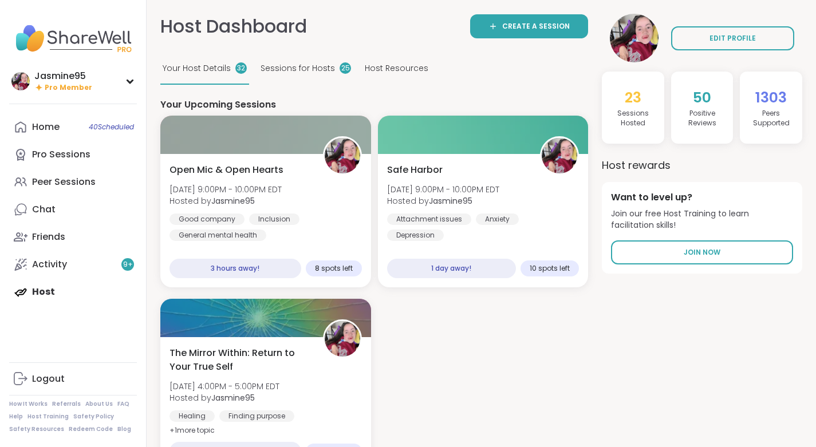
click at [249, 173] on span "Open Mic & Open Hearts" at bounding box center [227, 170] width 114 height 14
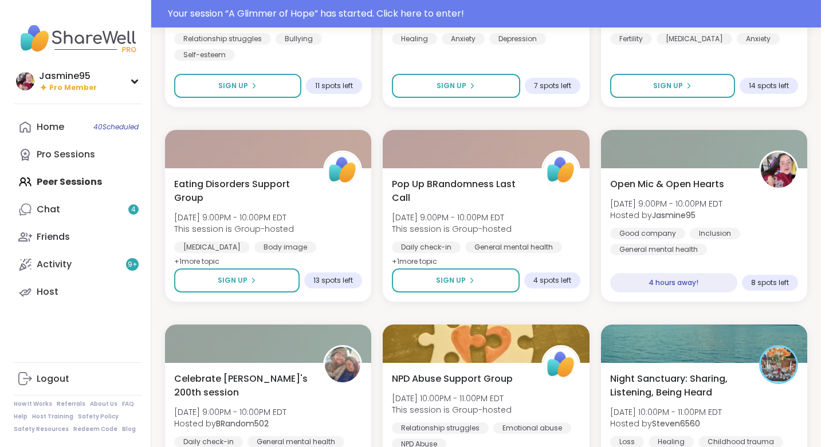
scroll to position [1250, 0]
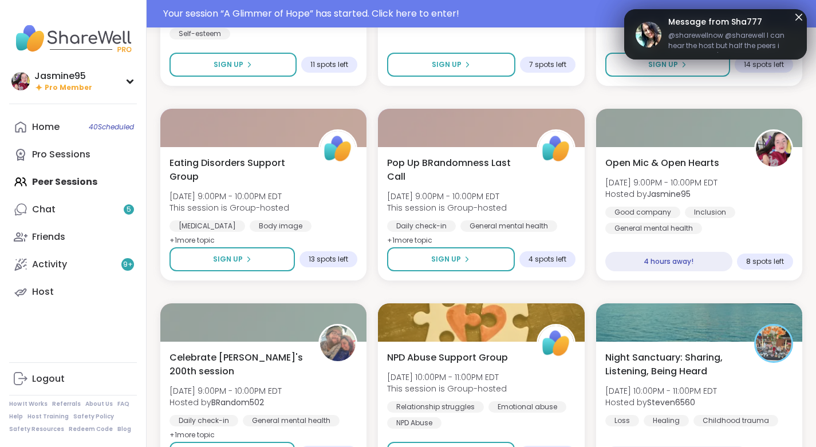
click at [720, 168] on div "Open Mic & Open Hearts [DATE] 9:00PM - 10:00PM EDT Hosted by Jasmine95 Good com…" at bounding box center [700, 195] width 188 height 78
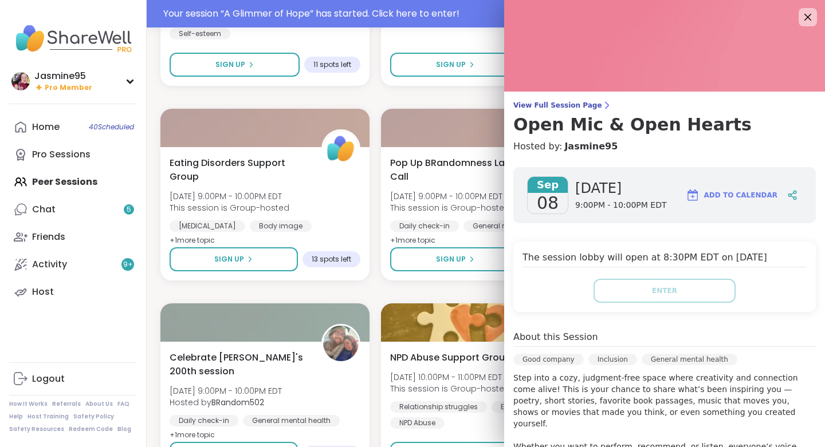
click at [788, 195] on icon at bounding box center [789, 195] width 3 height 3
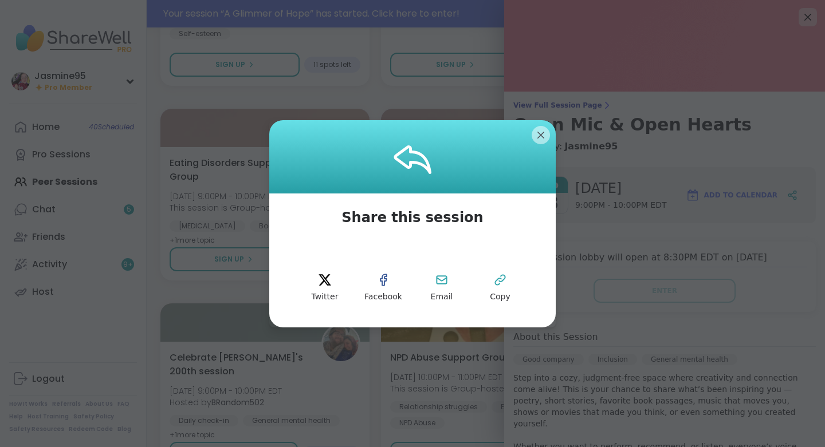
click at [493, 289] on button "Copy" at bounding box center [500, 288] width 52 height 52
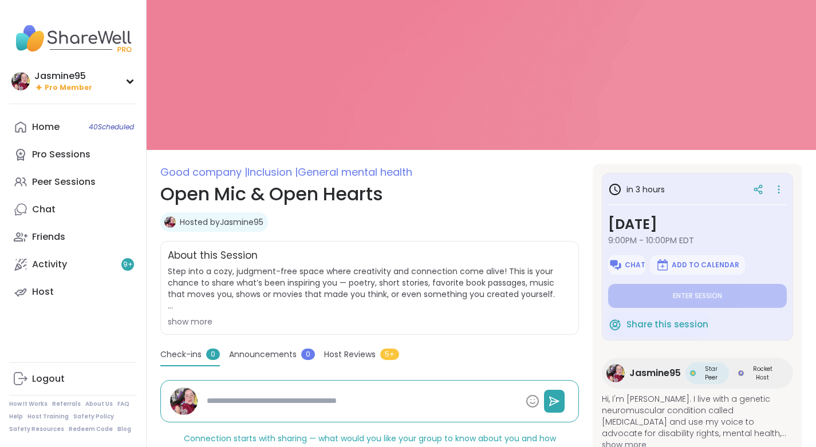
click at [773, 188] on icon at bounding box center [778, 190] width 11 height 16
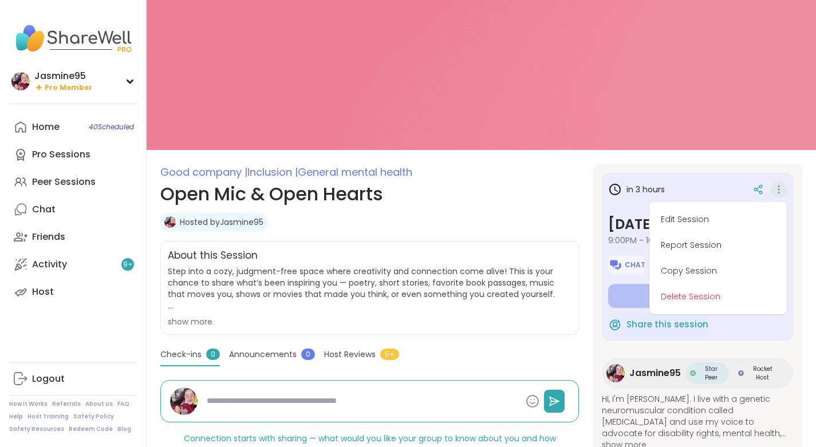
click at [688, 218] on button "Edit Session" at bounding box center [718, 220] width 128 height 26
type textarea "*"
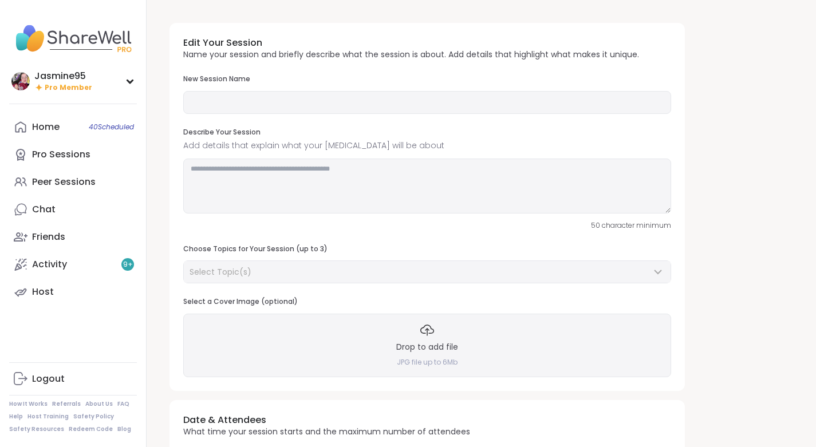
type input "**********"
type textarea "**********"
type input "**"
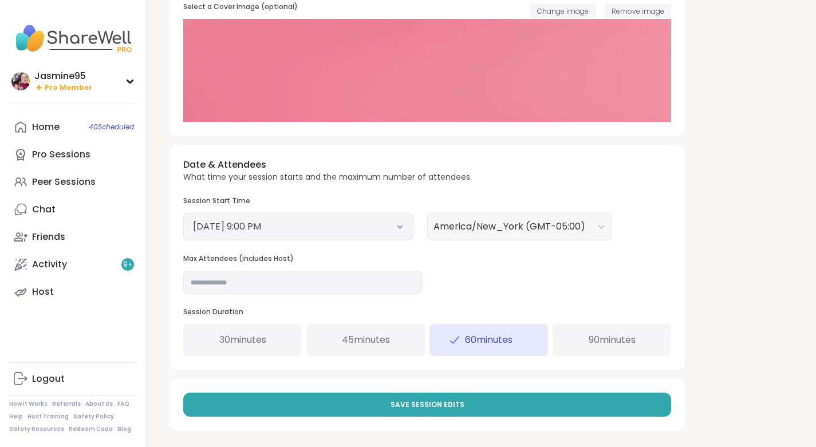
scroll to position [299, 0]
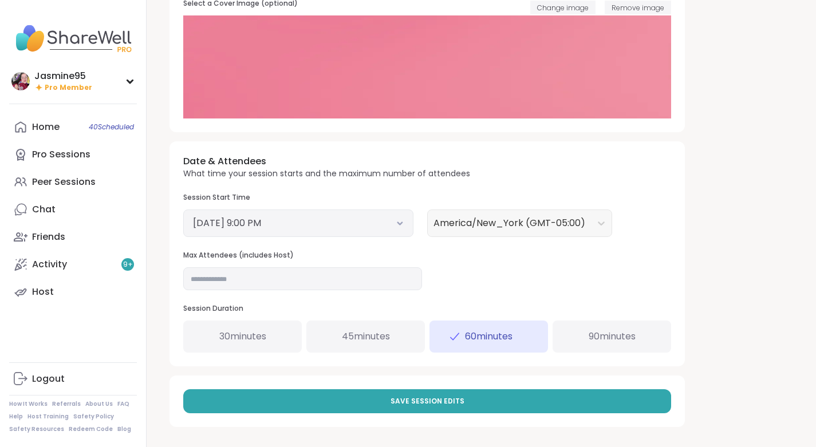
click at [265, 225] on button "September 8, 2025 9:00 PM" at bounding box center [298, 224] width 211 height 14
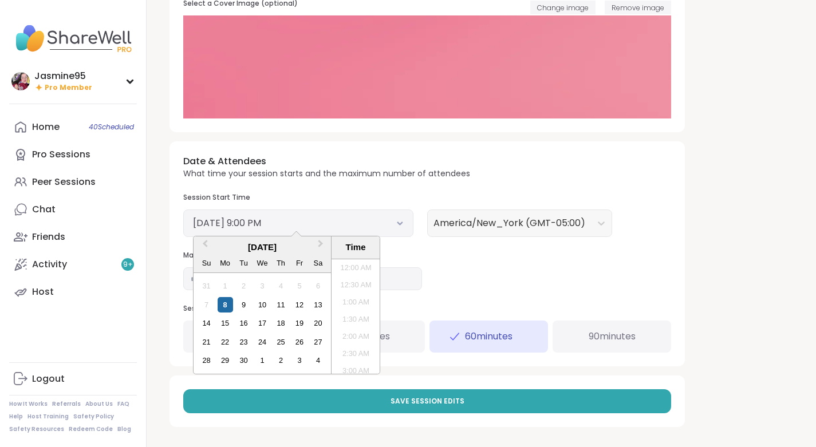
scroll to position [673, 0]
click at [299, 305] on div "12" at bounding box center [299, 304] width 15 height 15
click at [694, 100] on div "**********" at bounding box center [481, 75] width 642 height 721
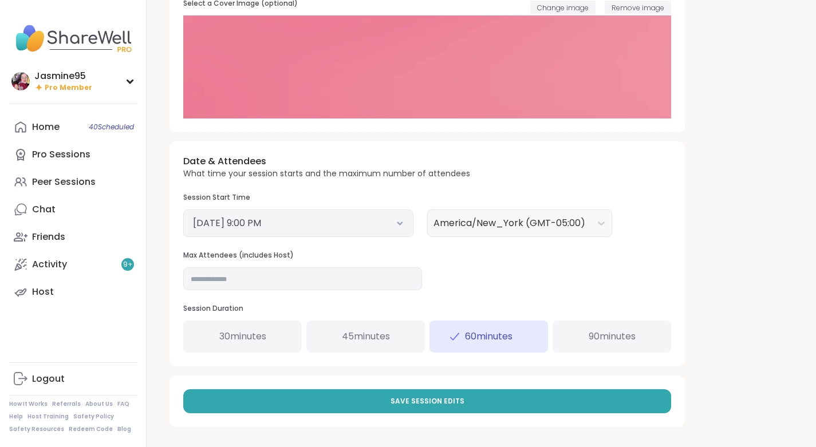
click at [265, 223] on button "September 12, 2025 9:00 PM" at bounding box center [298, 224] width 211 height 14
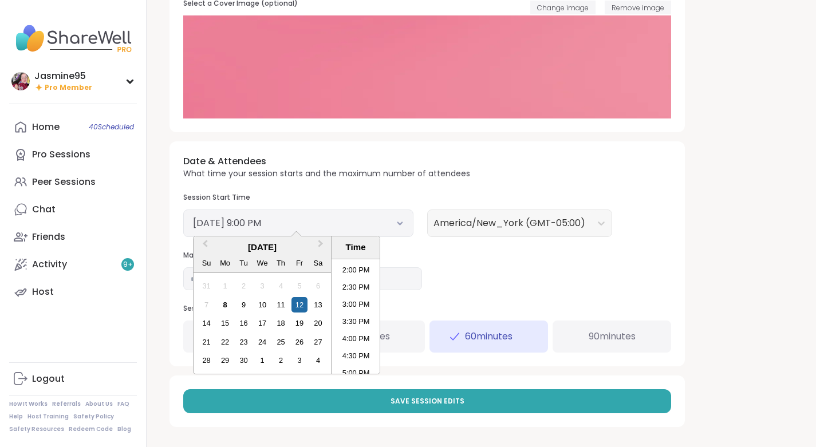
scroll to position [489, 0]
click at [352, 365] on li "5:00 PM" at bounding box center [356, 363] width 49 height 17
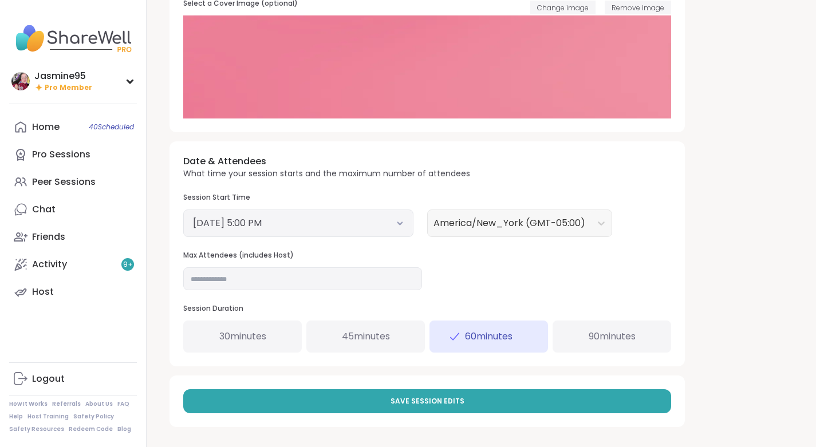
click at [424, 404] on span "Save Session Edits" at bounding box center [428, 401] width 74 height 10
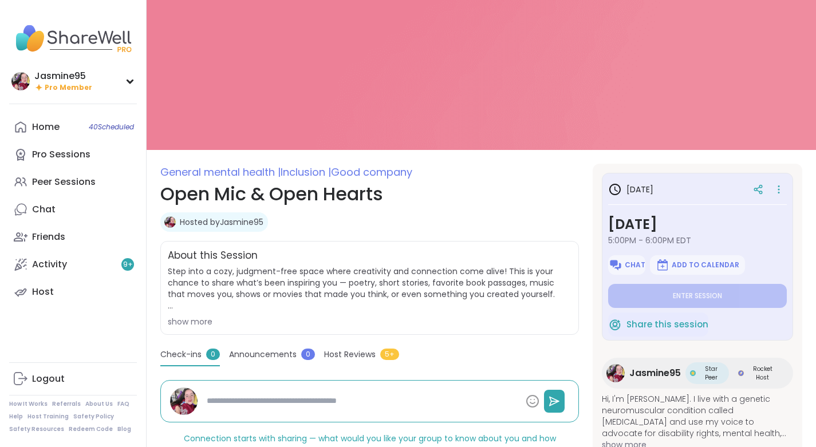
type textarea "*"
